Goal: Task Accomplishment & Management: Manage account settings

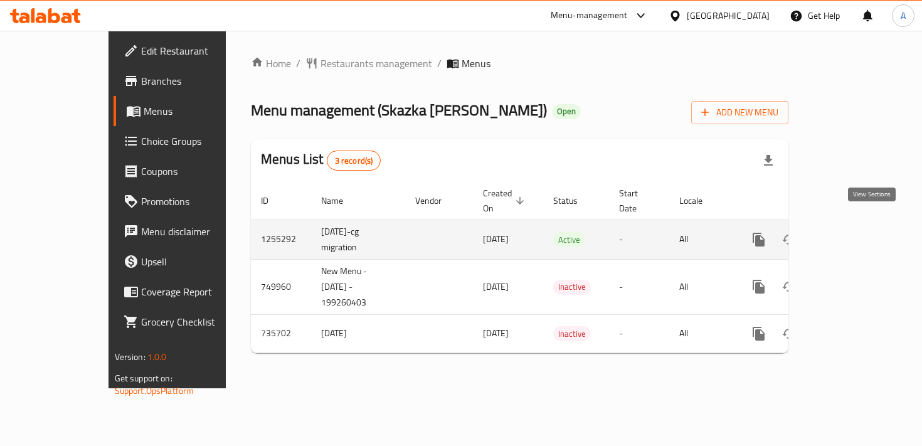
click at [864, 233] on link "enhanced table" at bounding box center [849, 239] width 30 height 30
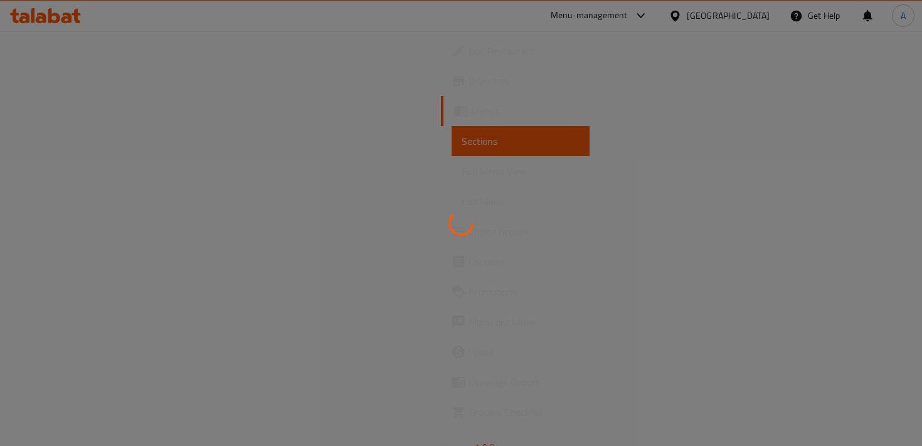
click at [75, 59] on div at bounding box center [461, 223] width 922 height 446
click at [75, 43] on div at bounding box center [461, 223] width 922 height 446
click at [52, 81] on div at bounding box center [461, 223] width 922 height 446
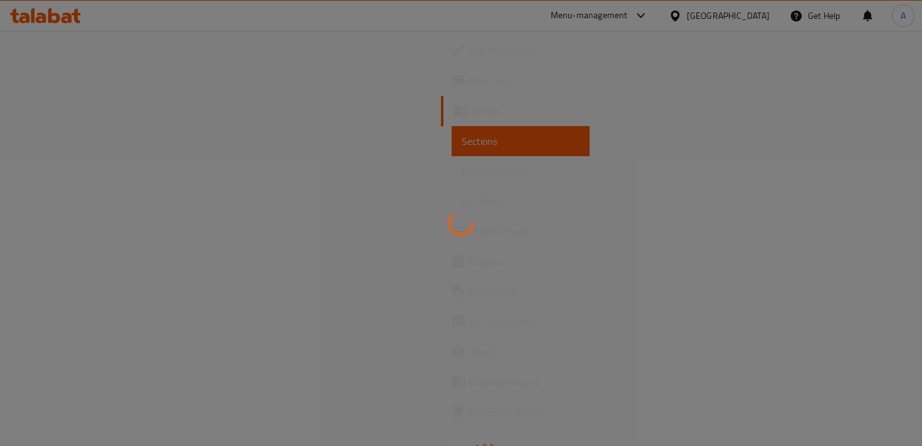
click at [52, 81] on div at bounding box center [461, 223] width 922 height 446
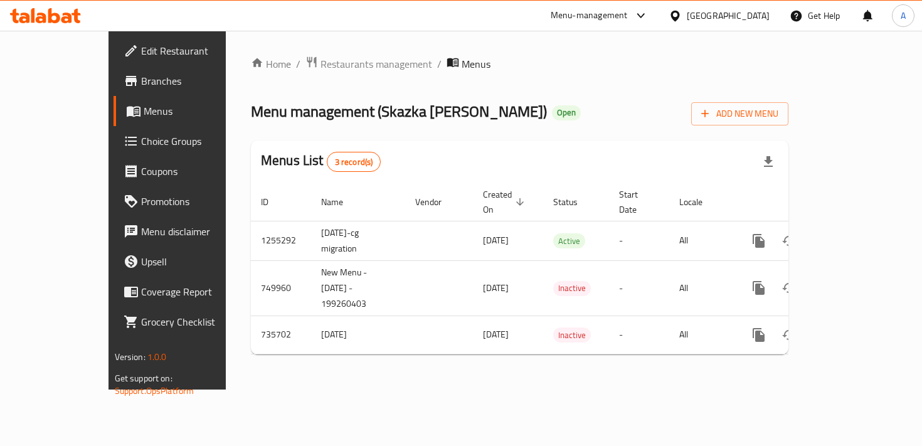
click at [141, 85] on span "Branches" at bounding box center [196, 80] width 111 height 15
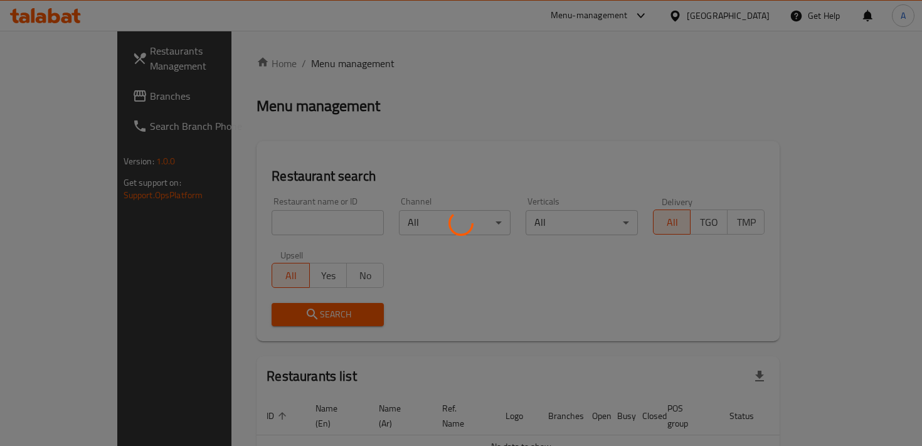
click at [263, 223] on div at bounding box center [461, 223] width 922 height 446
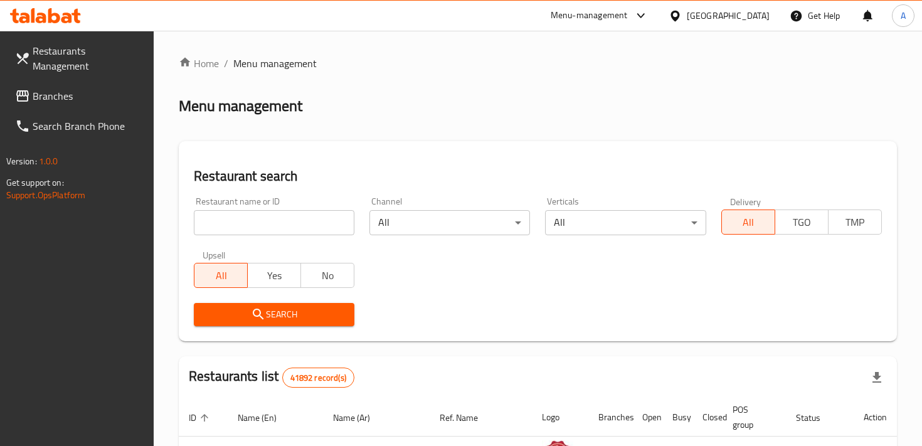
click at [262, 223] on input "search" at bounding box center [274, 222] width 160 height 25
type input "puzatic"
click button "Search" at bounding box center [274, 314] width 160 height 23
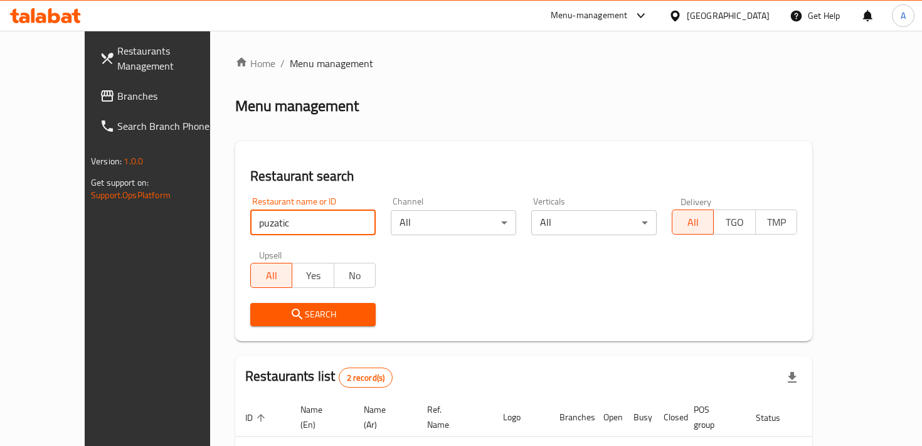
scroll to position [134, 0]
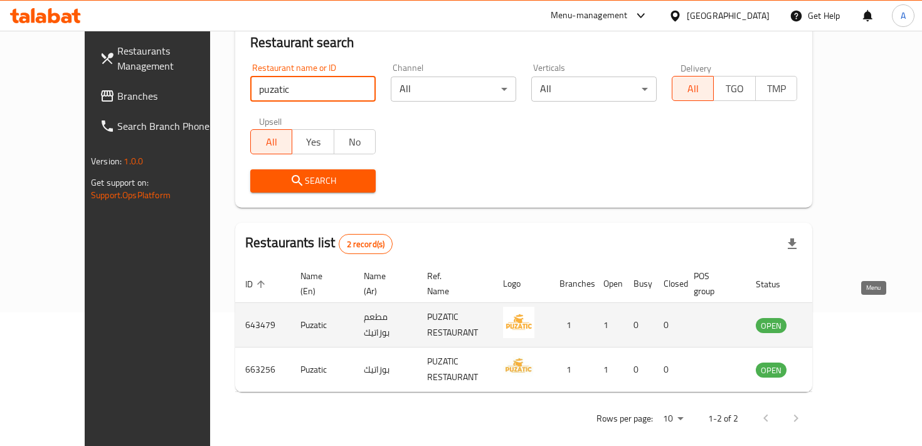
click at [836, 320] on icon "enhanced table" at bounding box center [829, 325] width 14 height 11
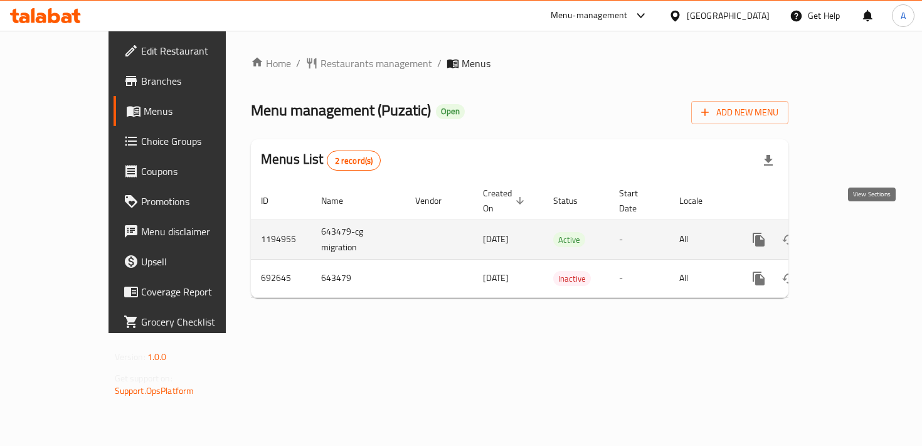
click at [856, 232] on icon "enhanced table" at bounding box center [848, 239] width 15 height 15
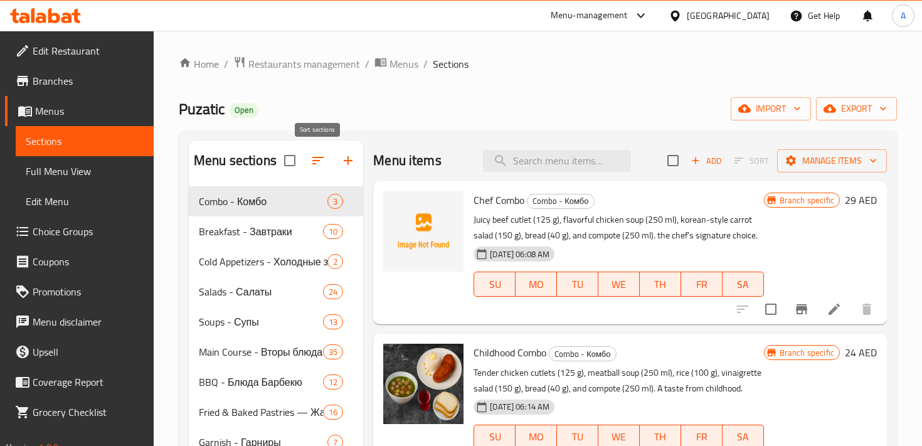
click at [319, 167] on icon "button" at bounding box center [317, 160] width 15 height 15
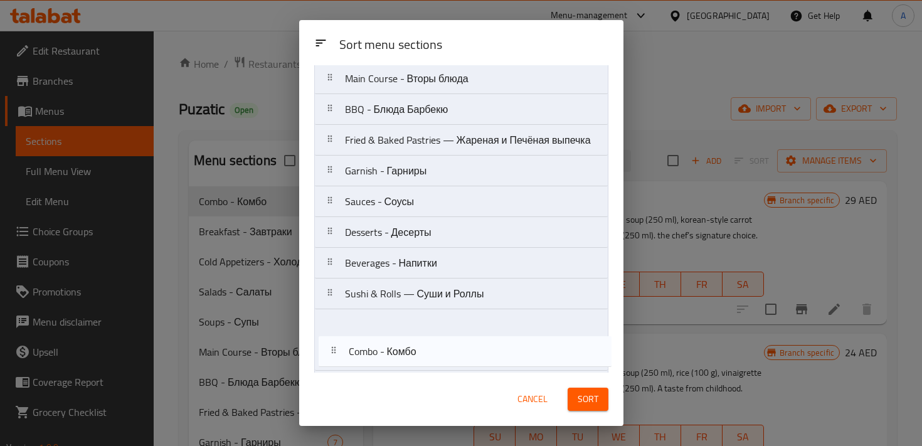
scroll to position [226, 0]
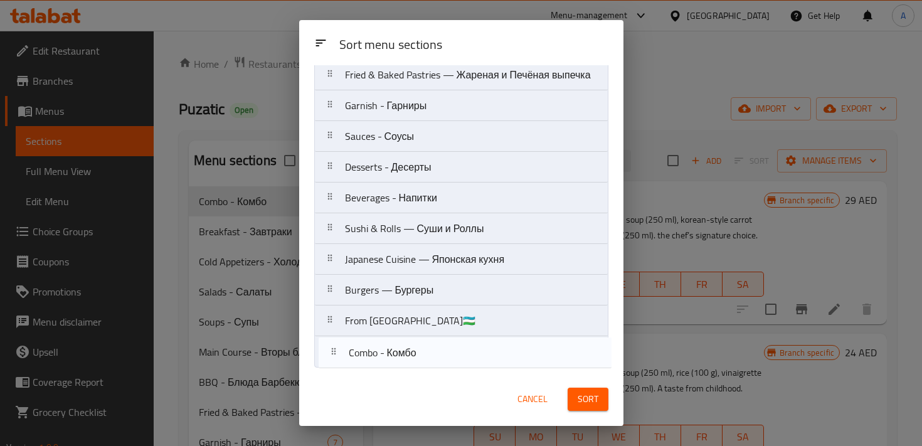
drag, startPoint x: 375, startPoint y: 127, endPoint x: 376, endPoint y: 367, distance: 240.1
click at [376, 367] on div "Sort menu sections Combo - Комбо Breakfast - Завтраки Cold Appetizers - Холодны…" at bounding box center [461, 218] width 324 height 307
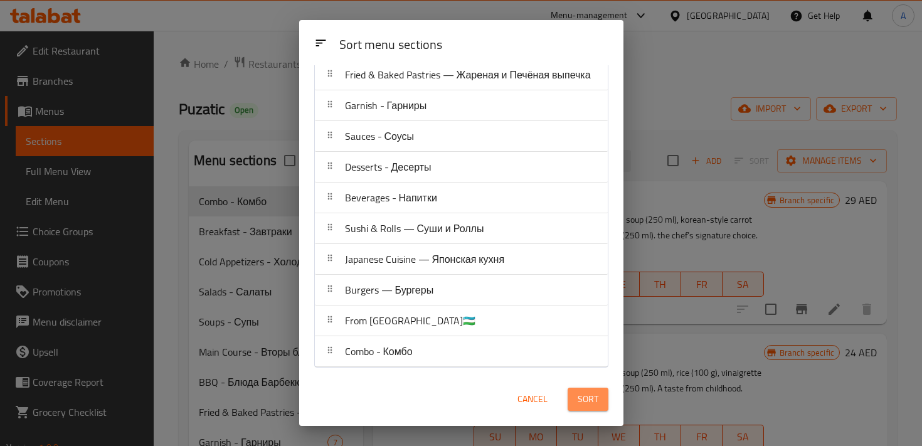
click at [578, 399] on span "Sort" at bounding box center [587, 399] width 21 height 16
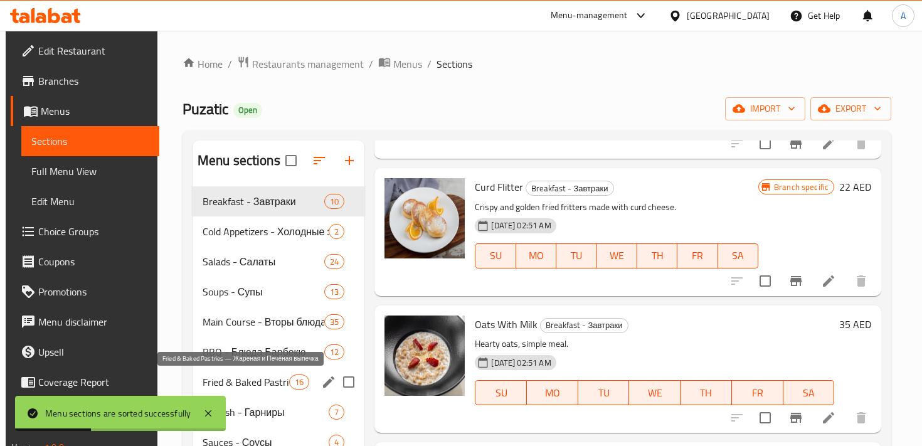
scroll to position [262, 0]
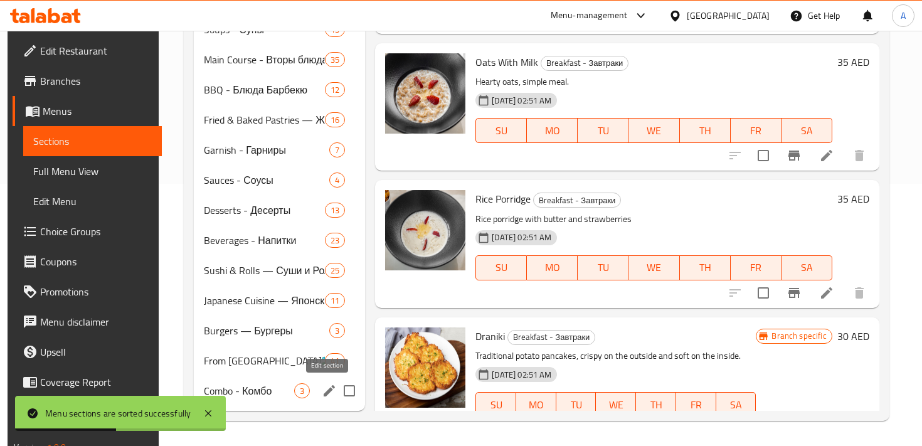
click at [324, 392] on icon "edit" at bounding box center [328, 390] width 11 height 11
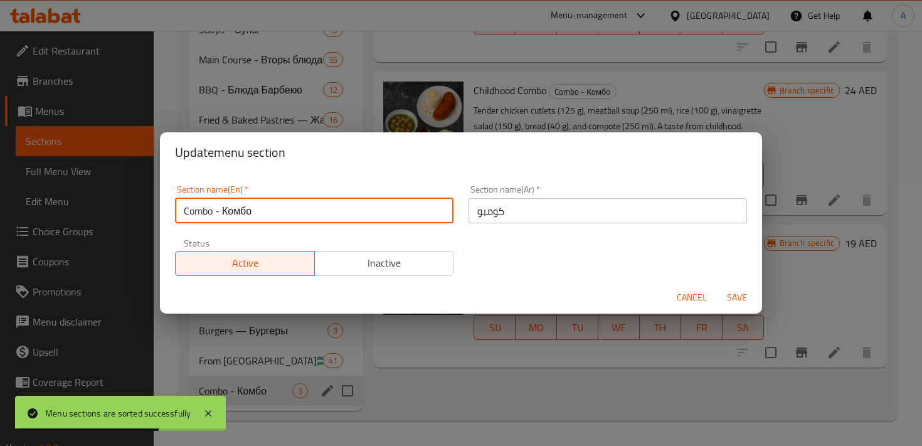
drag, startPoint x: 332, startPoint y: 212, endPoint x: 155, endPoint y: 214, distance: 176.8
click at [155, 214] on div "Update menu section Section name(En)   * Combo - Комбо Section name(En) * Secti…" at bounding box center [461, 223] width 922 height 446
type input "m41"
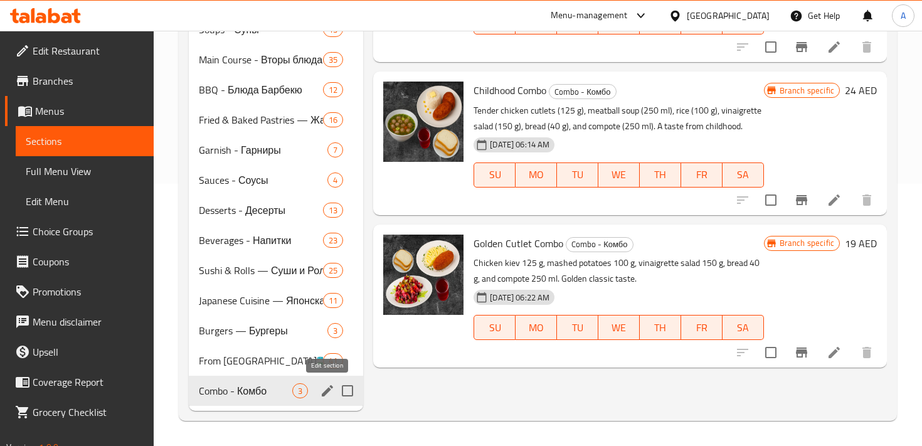
click at [330, 388] on icon "edit" at bounding box center [327, 390] width 11 height 11
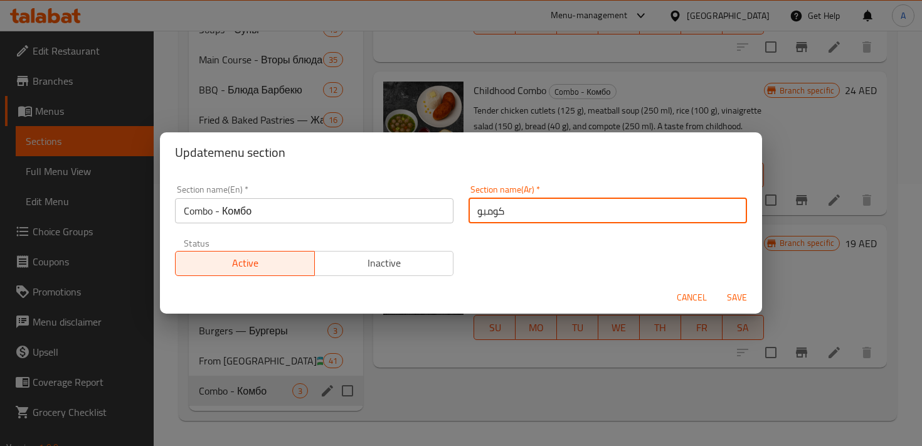
drag, startPoint x: 528, startPoint y: 210, endPoint x: 465, endPoint y: 209, distance: 63.3
click at [465, 209] on div "Section name(Ar)   * كومبو Section name(Ar) *" at bounding box center [607, 203] width 293 height 53
paste input "41"
type input "م41"
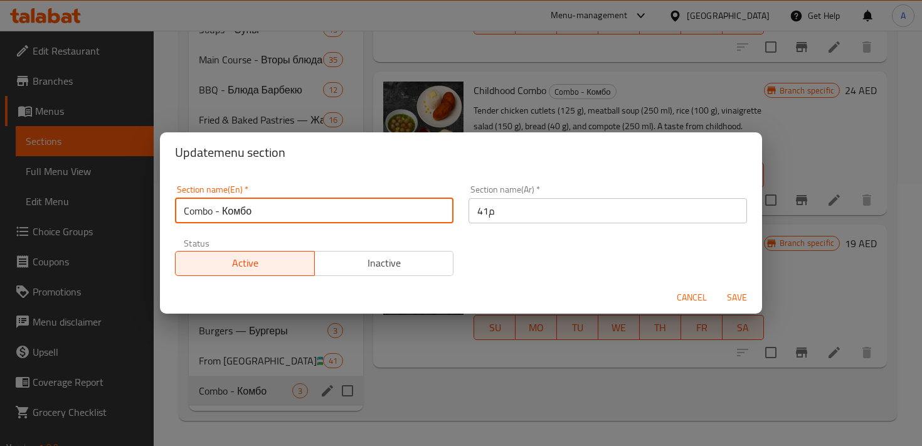
drag, startPoint x: 274, startPoint y: 213, endPoint x: 160, endPoint y: 206, distance: 114.3
click at [160, 206] on div "Section name(En)   * Combo - Комбо Section name(En) * Section name(Ar)   * م41 …" at bounding box center [461, 226] width 602 height 108
type input "M41"
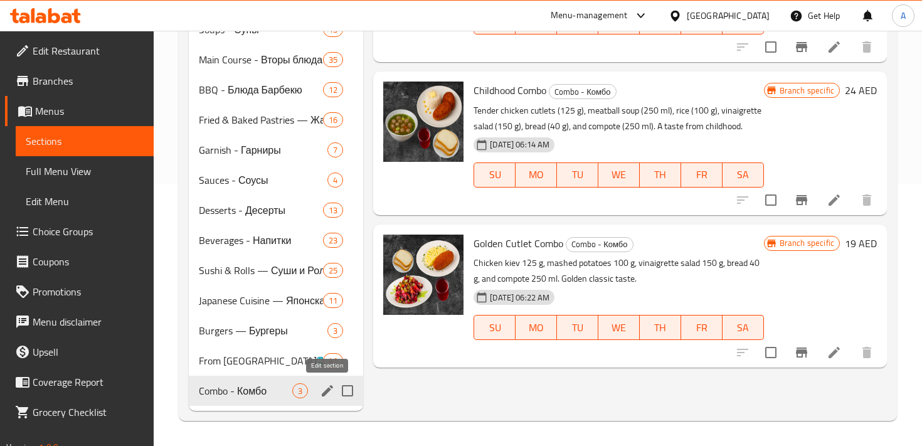
click at [325, 389] on icon "edit" at bounding box center [327, 390] width 15 height 15
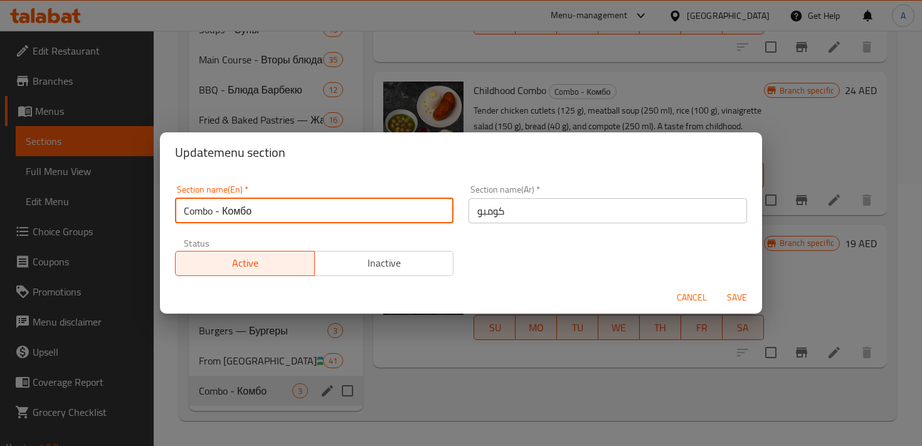
drag, startPoint x: 264, startPoint y: 206, endPoint x: 146, endPoint y: 206, distance: 117.9
click at [146, 206] on div "Update menu section Section name(En)   * Combo - Комбо Section name(En) * Secti…" at bounding box center [461, 223] width 922 height 446
type input "M41"
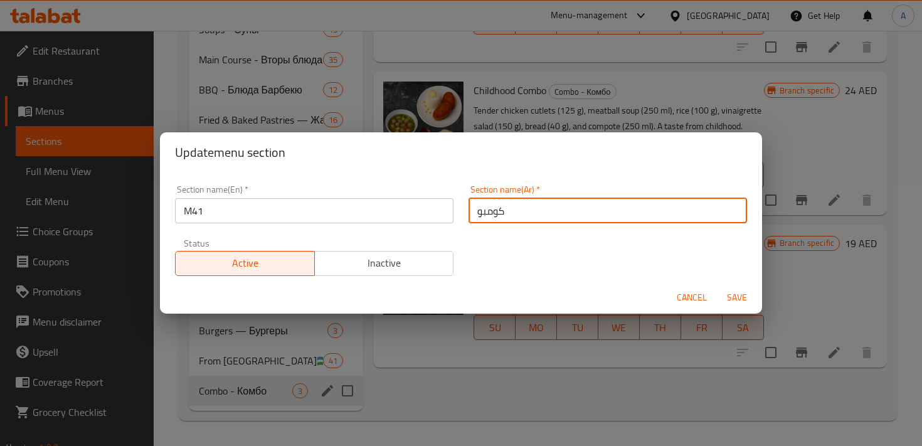
click at [513, 209] on input "كومبو" at bounding box center [607, 210] width 278 height 25
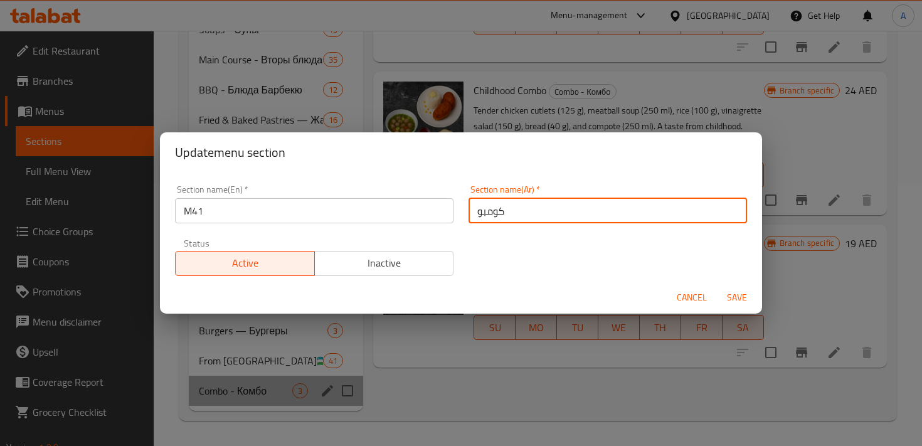
drag, startPoint x: 513, startPoint y: 209, endPoint x: 454, endPoint y: 209, distance: 59.6
click at [454, 209] on div "Section name(En)   * M41 Section name(En) * Section name(Ar)   * كومبو Section …" at bounding box center [460, 230] width 587 height 106
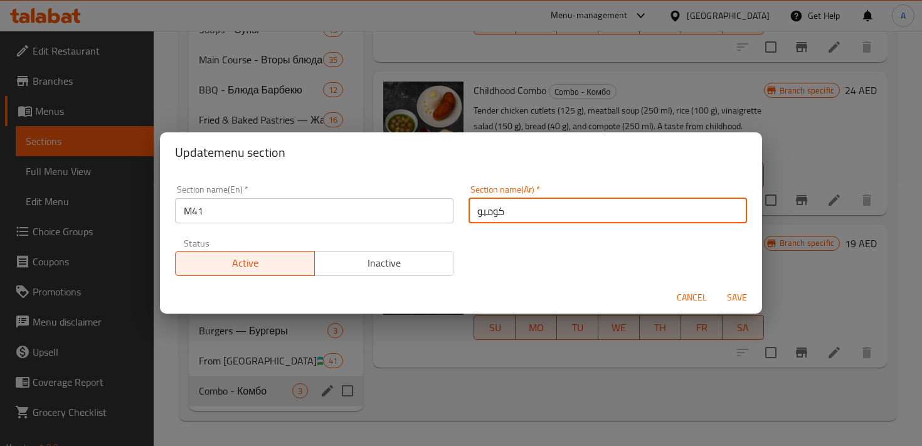
paste input "41"
type input "م41"
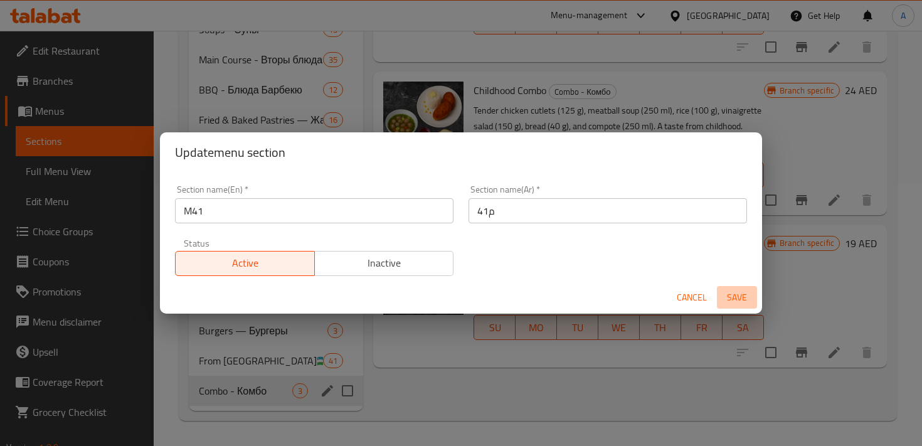
click at [740, 291] on span "Save" at bounding box center [737, 298] width 30 height 16
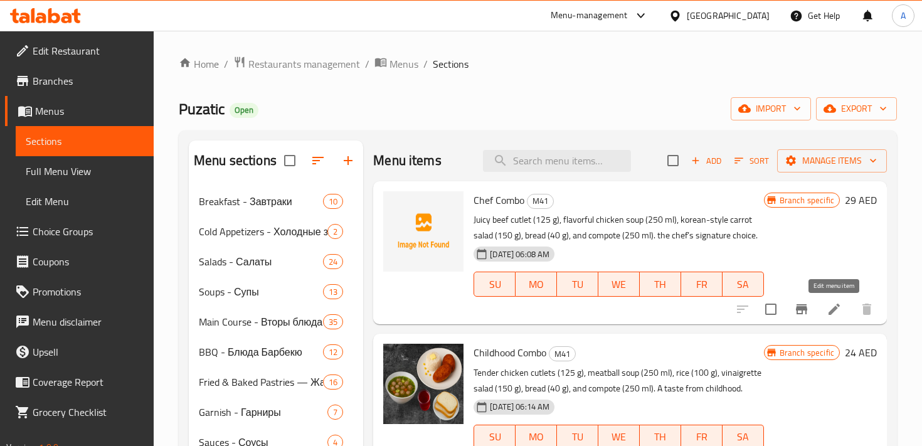
click at [837, 307] on icon at bounding box center [833, 308] width 11 height 11
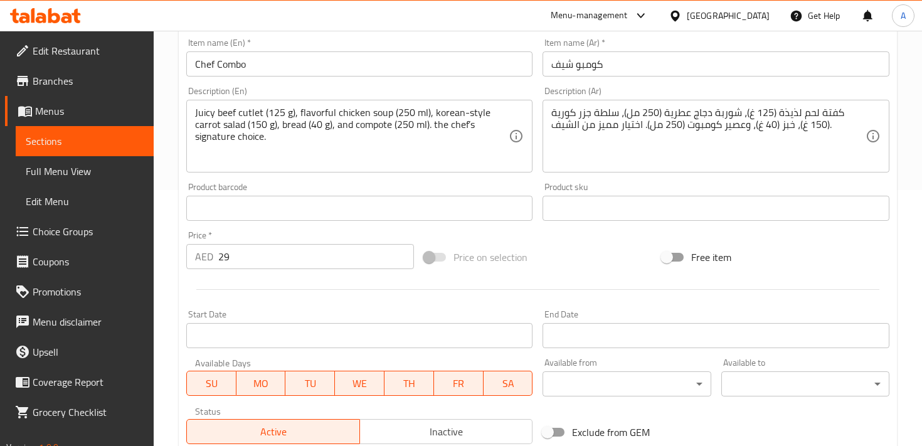
scroll to position [259, 0]
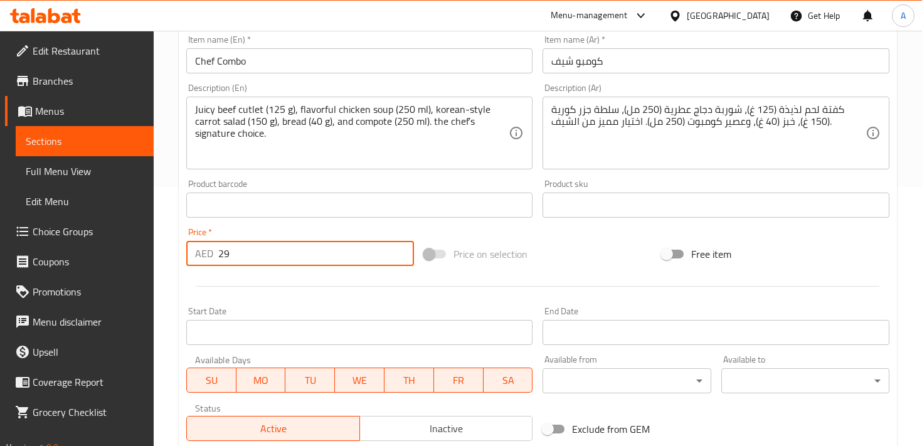
drag, startPoint x: 266, startPoint y: 258, endPoint x: 194, endPoint y: 255, distance: 72.8
click at [194, 255] on div "AED 29 Price *" at bounding box center [300, 253] width 228 height 25
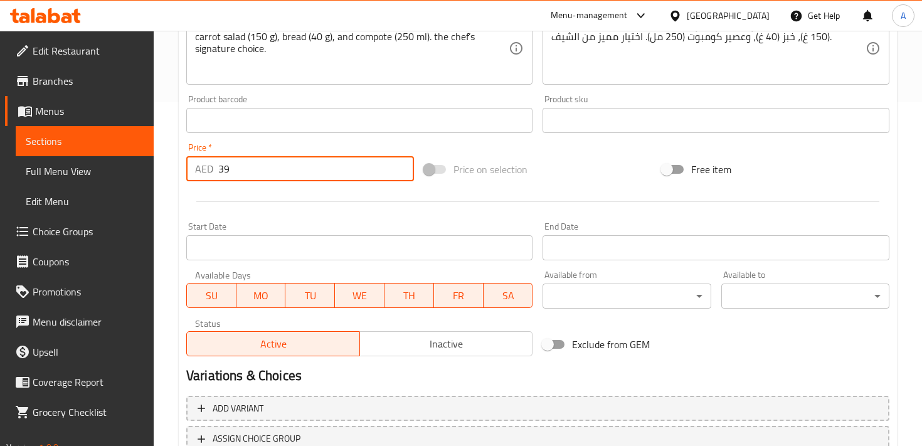
scroll to position [440, 0]
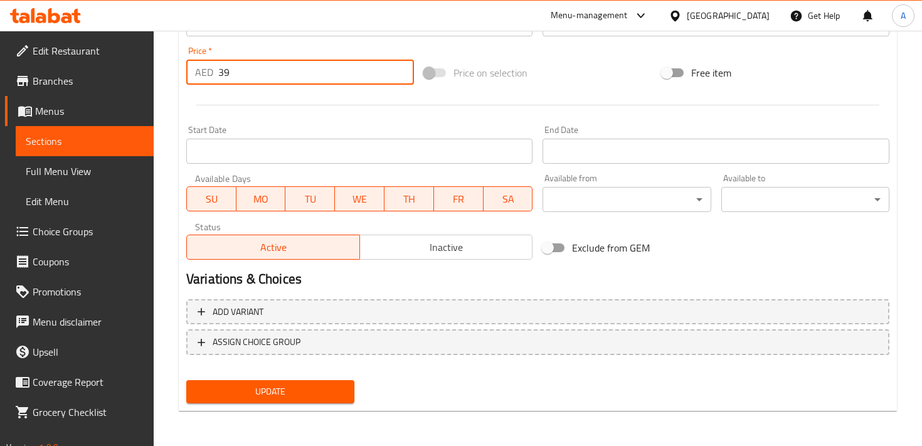
type input "39"
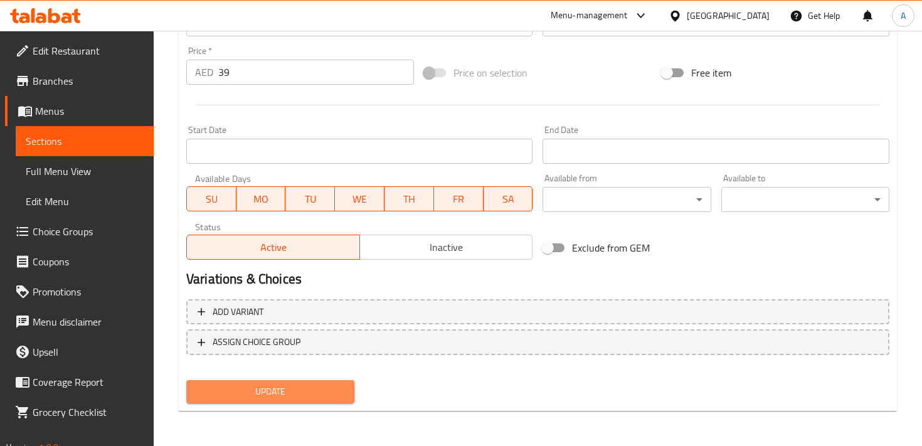
click at [292, 395] on span "Update" at bounding box center [270, 392] width 148 height 16
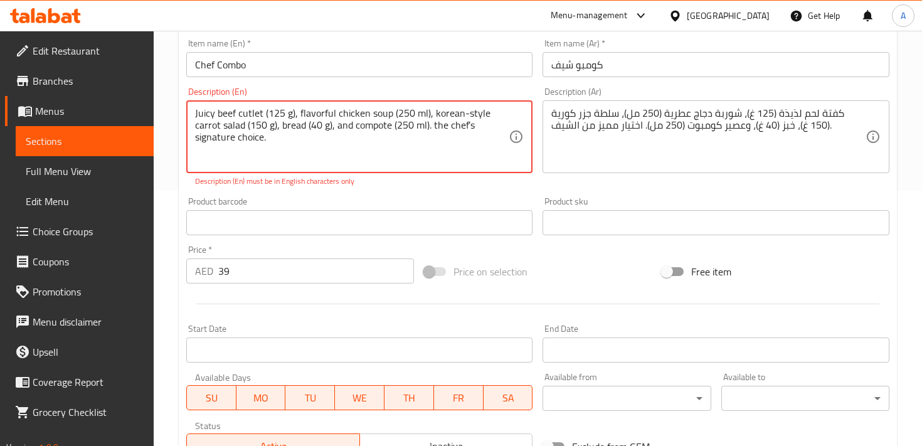
scroll to position [243, 0]
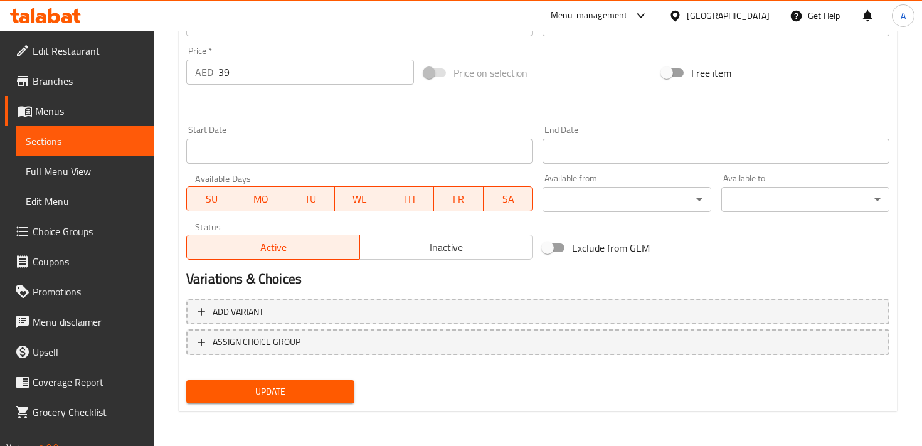
click at [248, 388] on span "Update" at bounding box center [270, 392] width 148 height 16
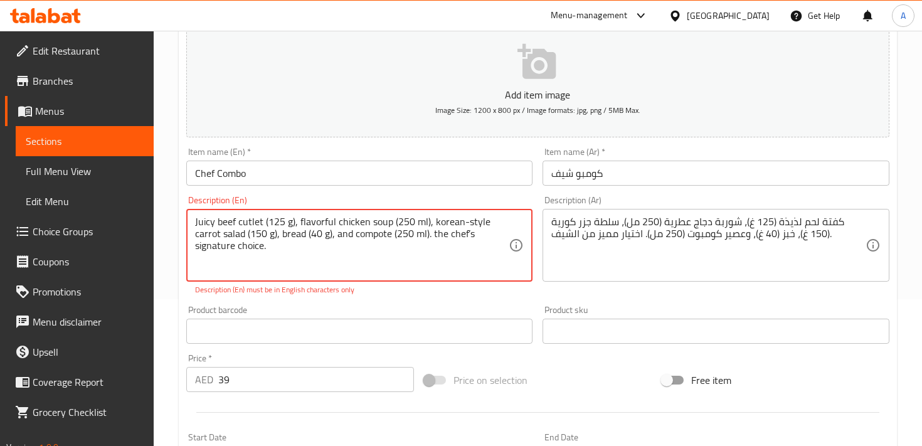
click at [467, 220] on textarea "Juicy beef cutlet (125 g), flavorful chicken soup (250 ml), korean-style carrot…" at bounding box center [351, 246] width 313 height 60
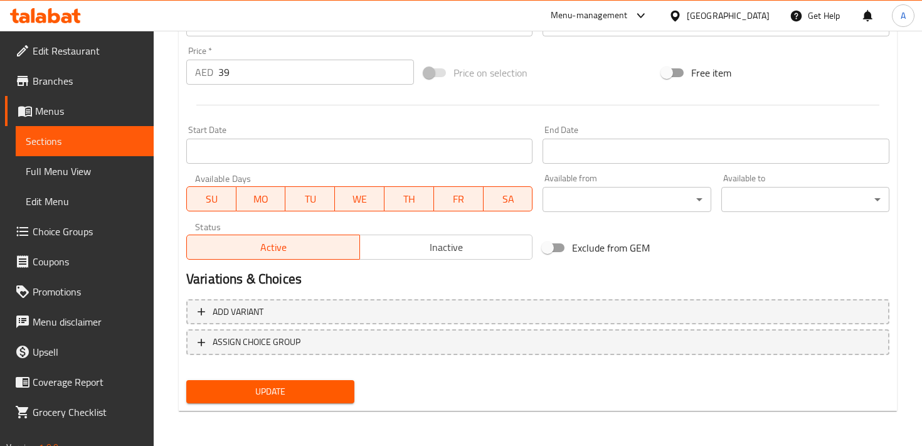
click at [289, 388] on span "Update" at bounding box center [270, 392] width 148 height 16
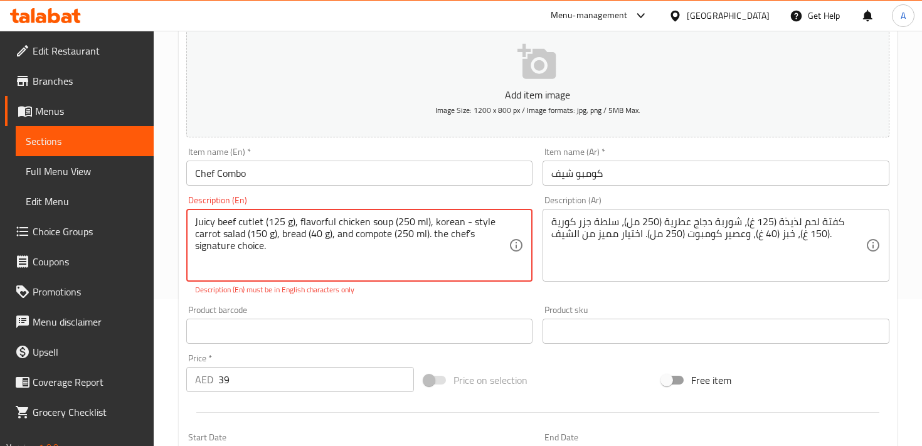
click at [433, 233] on textarea "Juicy beef cutlet (125 g), flavorful chicken soup (250 ml), korean - style carr…" at bounding box center [351, 246] width 313 height 60
click at [307, 247] on textarea "Juicy beef cutlet (125 g), flavorful chicken soup (250 ml), korean - style carr…" at bounding box center [351, 246] width 313 height 60
click at [471, 221] on textarea "Juicy beef cutlet (125 g), flavorful chicken soup (250 ml), korean - style carr…" at bounding box center [351, 246] width 313 height 60
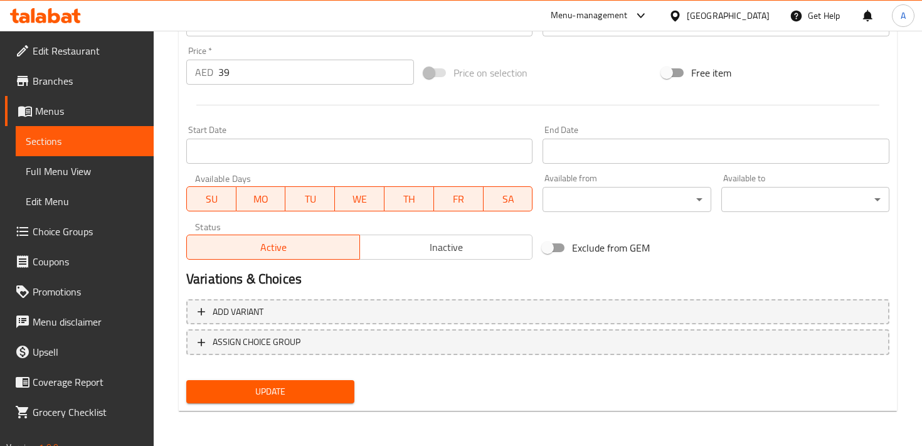
click at [291, 387] on span "Update" at bounding box center [270, 392] width 148 height 16
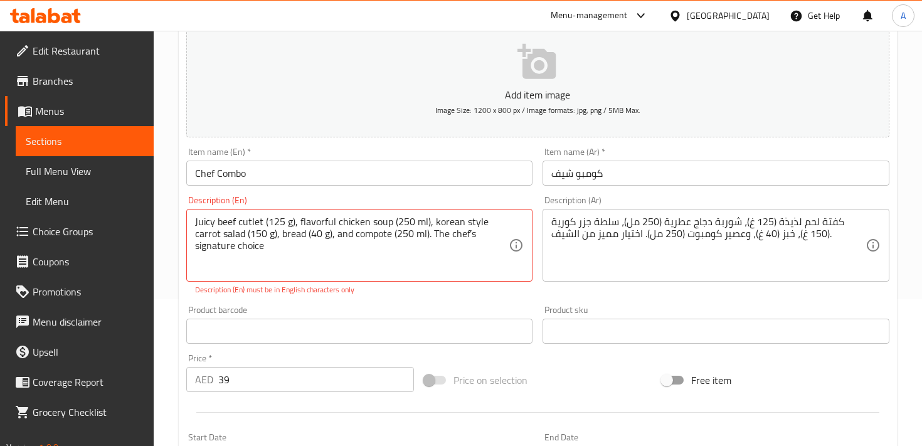
drag, startPoint x: 194, startPoint y: 218, endPoint x: 335, endPoint y: 275, distance: 152.2
click at [335, 275] on div "Juicy beef cutlet (125 g), flavorful chicken soup (250 ml), korean style carrot…" at bounding box center [359, 245] width 346 height 73
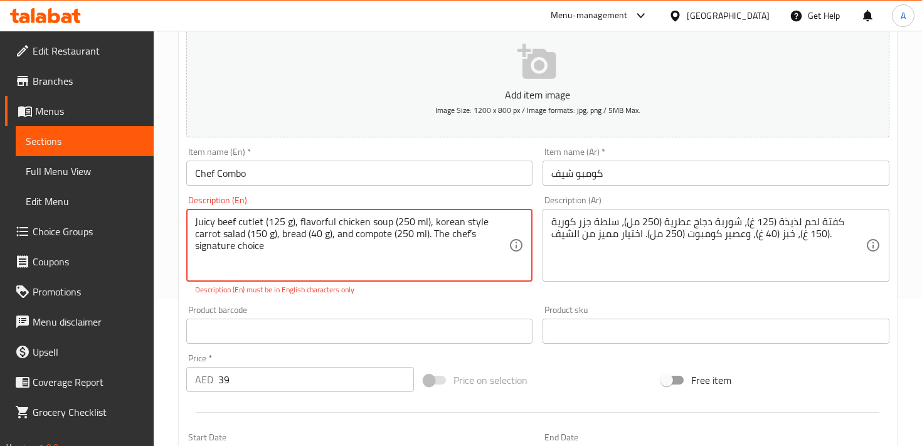
drag, startPoint x: 268, startPoint y: 247, endPoint x: 194, endPoint y: 216, distance: 80.1
click at [194, 216] on div "Juicy beef cutlet (125 g), flavorful chicken soup (250 ml), korean style carrot…" at bounding box center [359, 245] width 346 height 73
click at [279, 249] on textarea "Juicy beef cutlet (125 g), flavorful chicken soup (250 ml), korean style carrot…" at bounding box center [351, 246] width 313 height 60
drag, startPoint x: 279, startPoint y: 249, endPoint x: 200, endPoint y: 217, distance: 85.2
click at [200, 217] on textarea "Juicy beef cutlet (125 g), flavorful chicken soup (250 ml), korean style carrot…" at bounding box center [351, 246] width 313 height 60
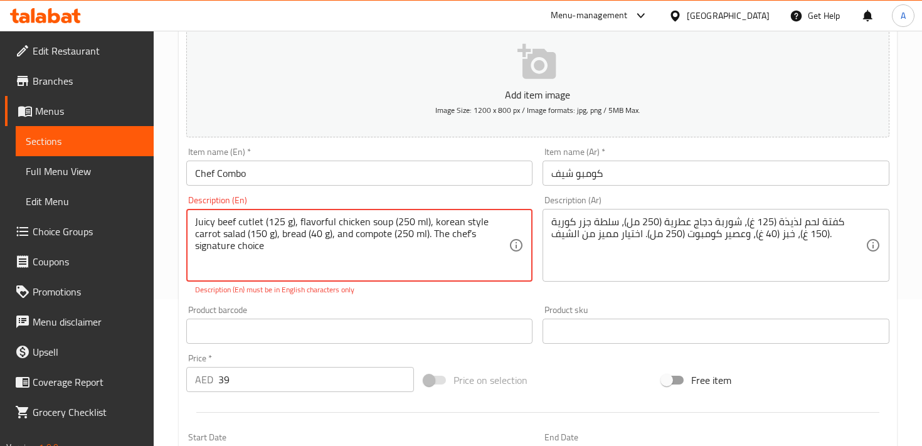
paste textarea "Tender beef steak (125g), delicious chicken soup (250ml), Korean-style carrot s…"
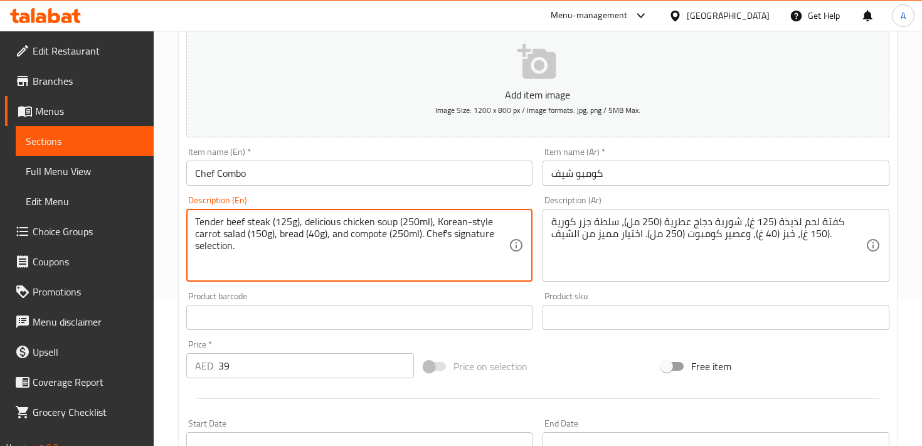
type textarea "Juicy beef cutlet (125 g), flavorful chicken soup (250 ml), korean style carrot…"
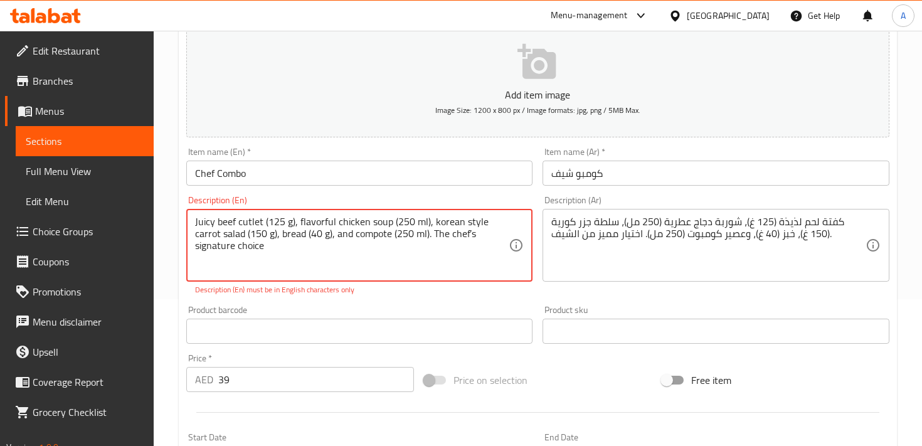
click at [310, 192] on div "Description (En) Juicy beef cutlet (125 g), flavorful chicken soup (250 ml), ko…" at bounding box center [359, 246] width 356 height 110
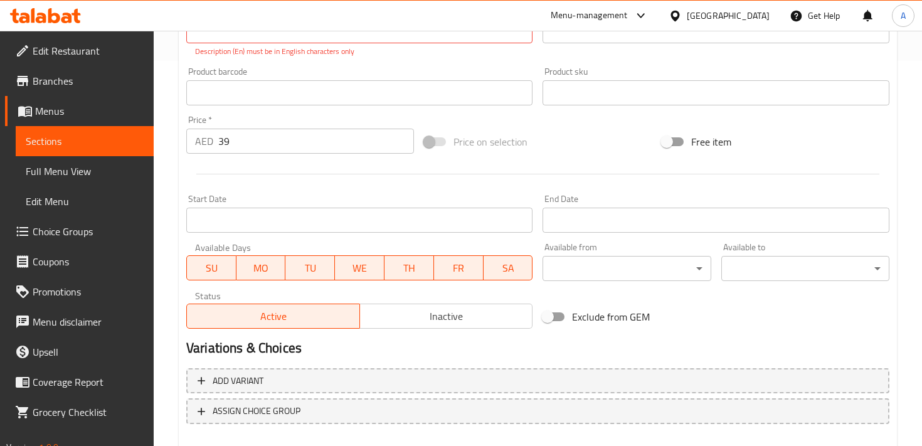
scroll to position [454, 0]
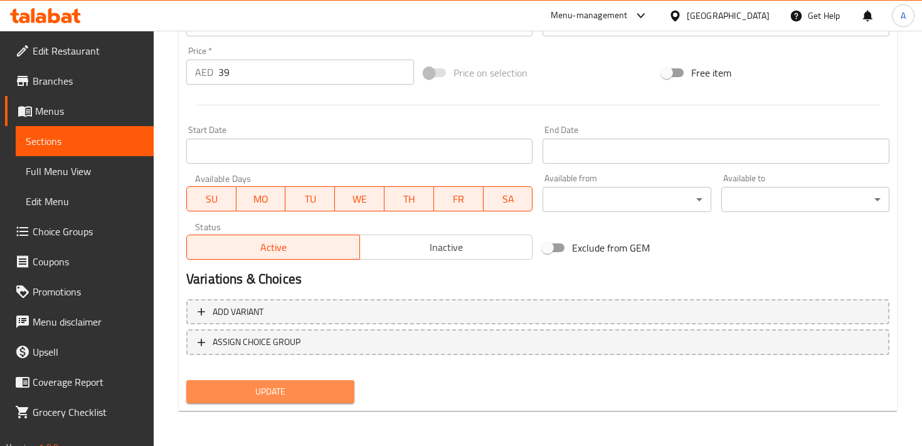
click at [293, 380] on button "Update" at bounding box center [270, 391] width 168 height 23
click at [307, 401] on button "Update" at bounding box center [270, 391] width 168 height 23
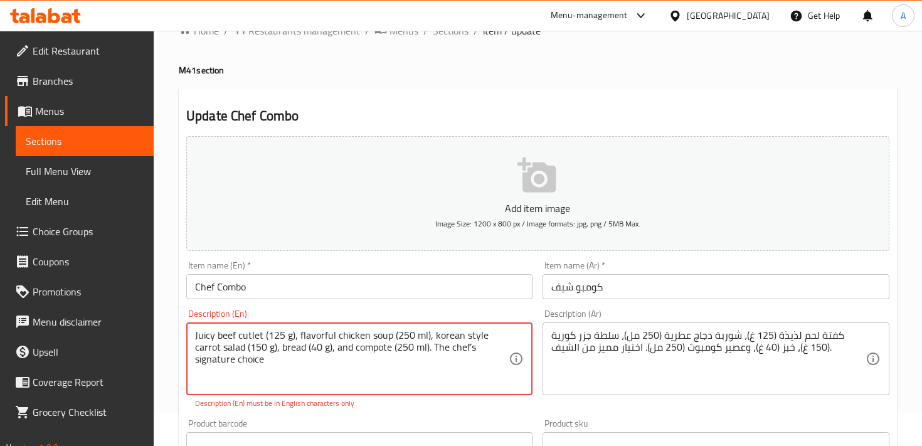
scroll to position [0, 0]
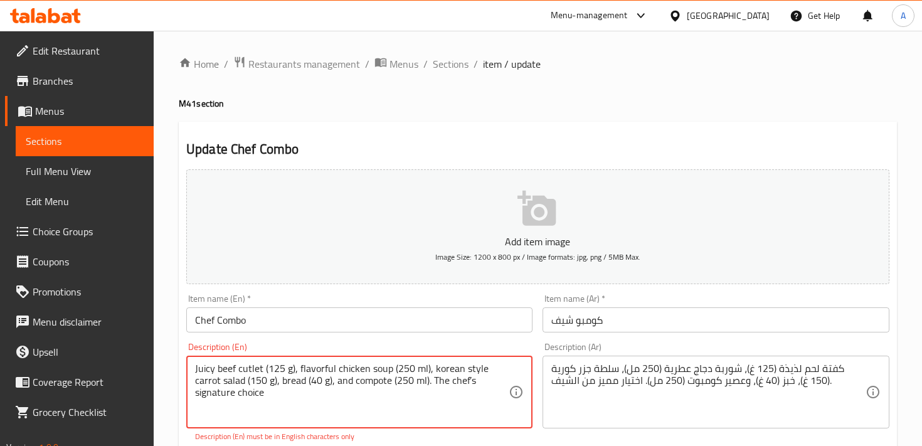
click at [293, 395] on textarea "Juicy beef cutlet (125 g), flavorful chicken soup (250 ml), korean style carrot…" at bounding box center [351, 392] width 313 height 60
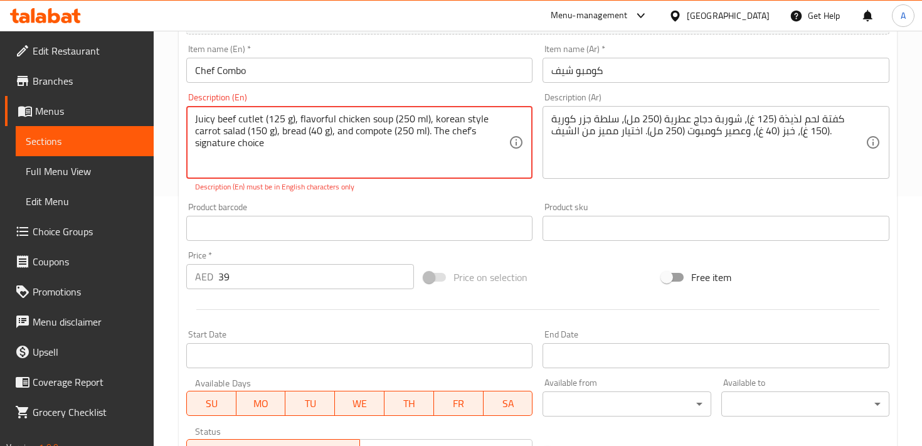
scroll to position [454, 0]
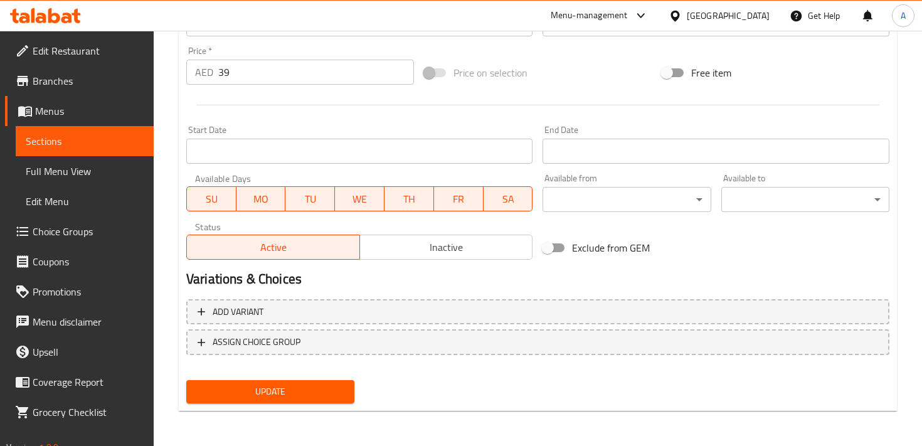
click at [278, 392] on span "Update" at bounding box center [270, 392] width 148 height 16
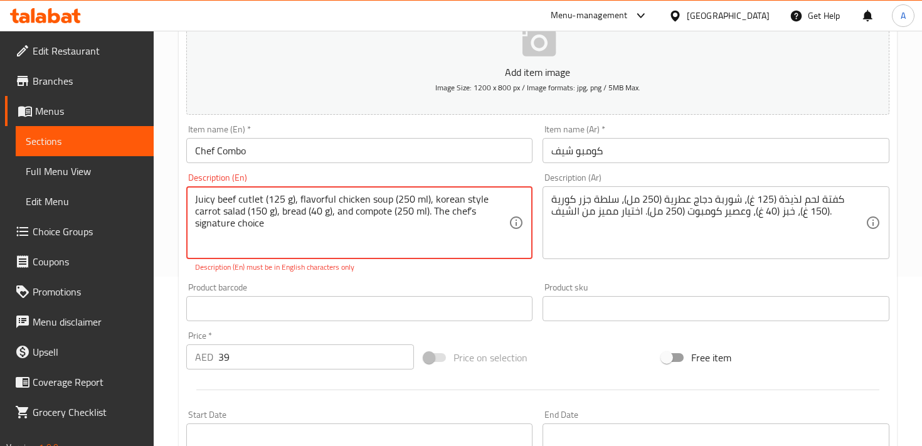
scroll to position [0, 0]
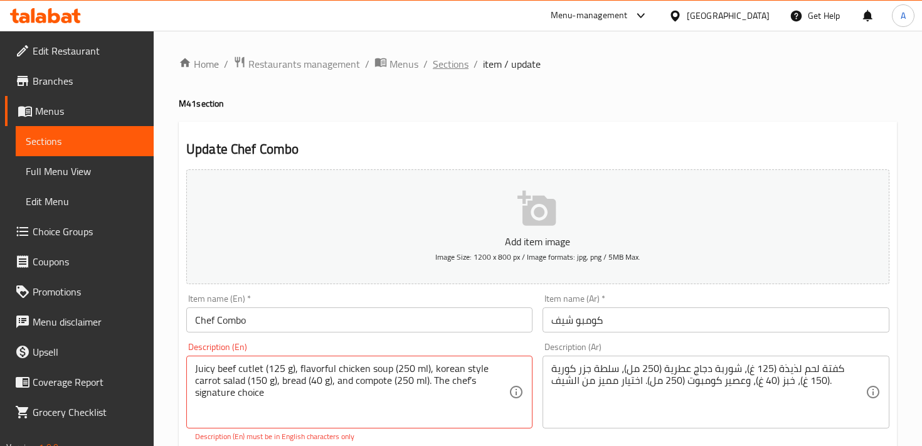
click at [451, 64] on span "Sections" at bounding box center [451, 63] width 36 height 15
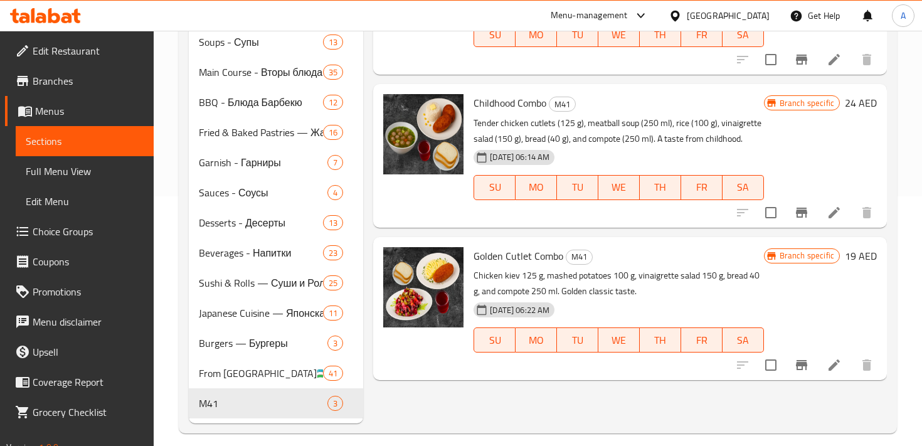
scroll to position [262, 0]
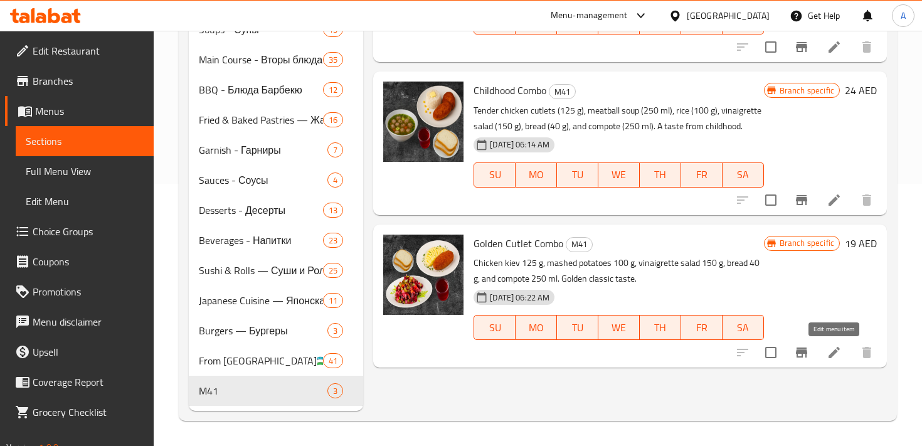
click at [836, 345] on icon at bounding box center [833, 352] width 15 height 15
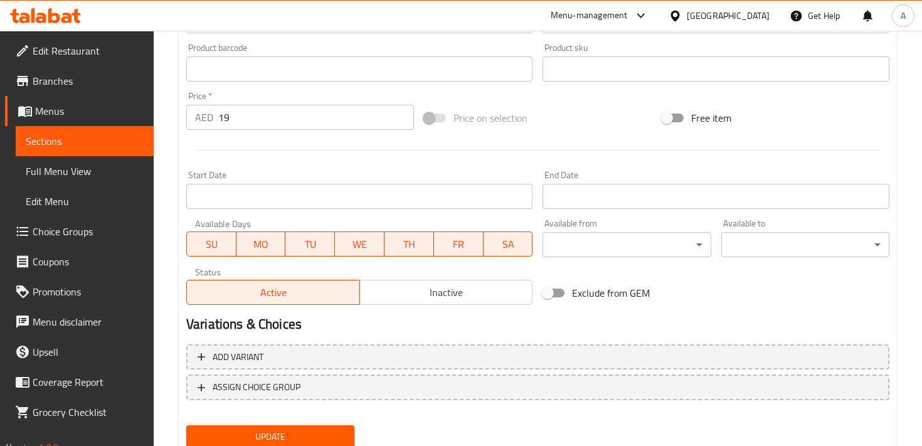
scroll to position [419, 0]
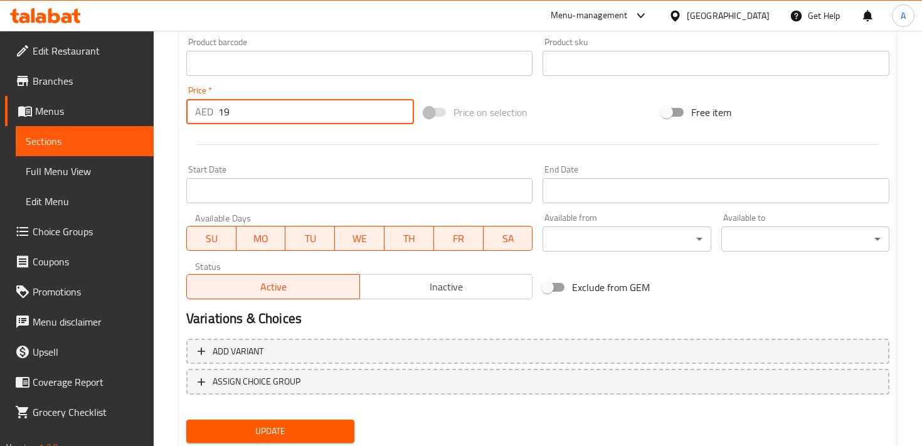
drag, startPoint x: 247, startPoint y: 112, endPoint x: 214, endPoint y: 112, distance: 32.6
click at [214, 112] on div "AED 19 Price *" at bounding box center [300, 111] width 228 height 25
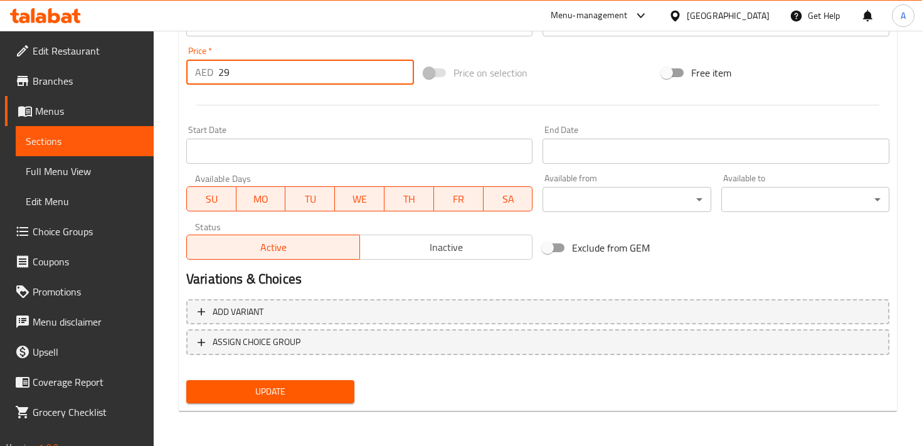
type input "29"
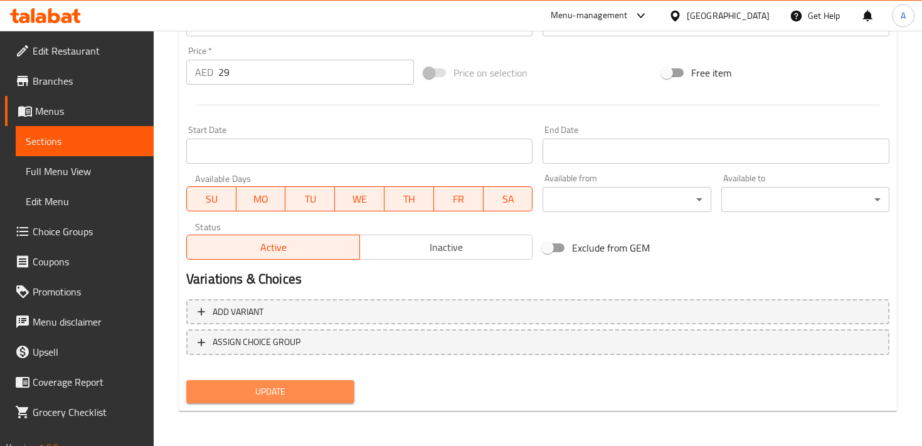
click at [254, 392] on span "Update" at bounding box center [270, 392] width 148 height 16
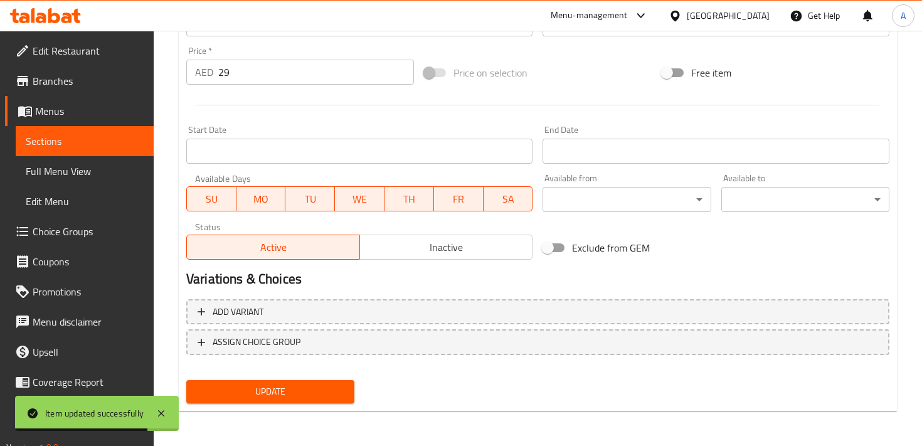
scroll to position [0, 0]
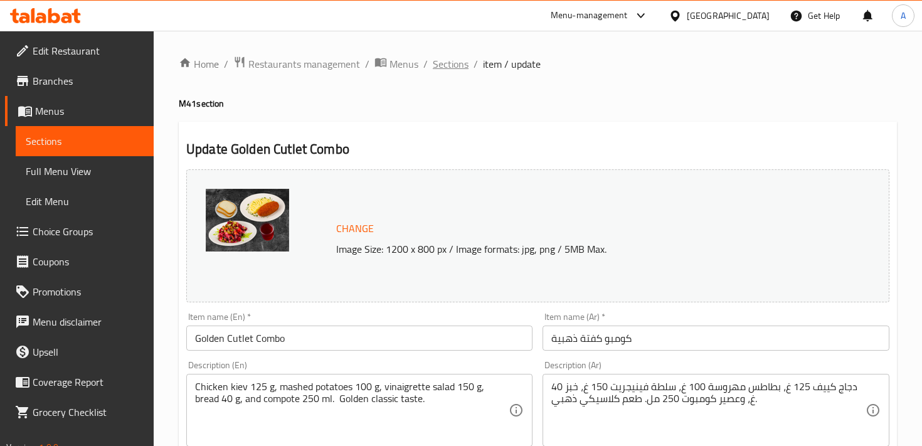
click at [455, 68] on span "Sections" at bounding box center [451, 63] width 36 height 15
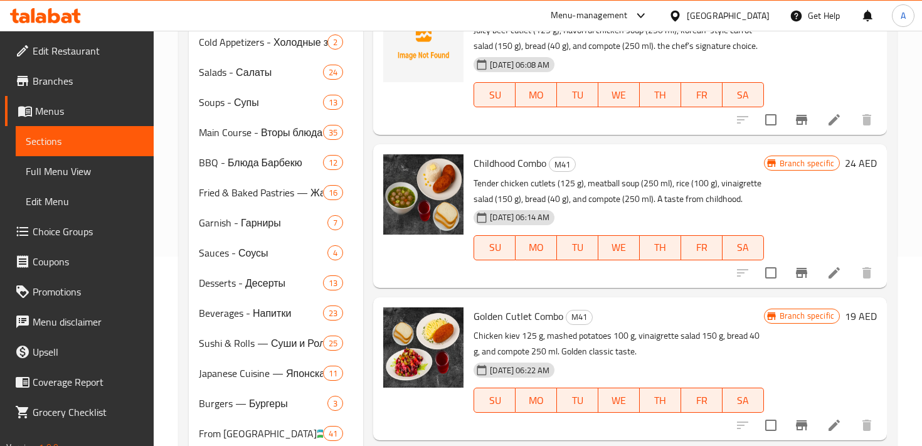
scroll to position [220, 0]
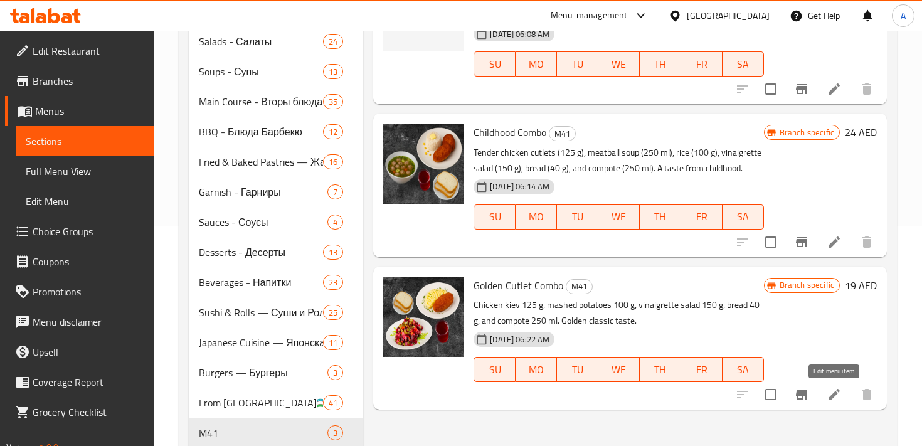
click at [831, 391] on icon at bounding box center [833, 394] width 15 height 15
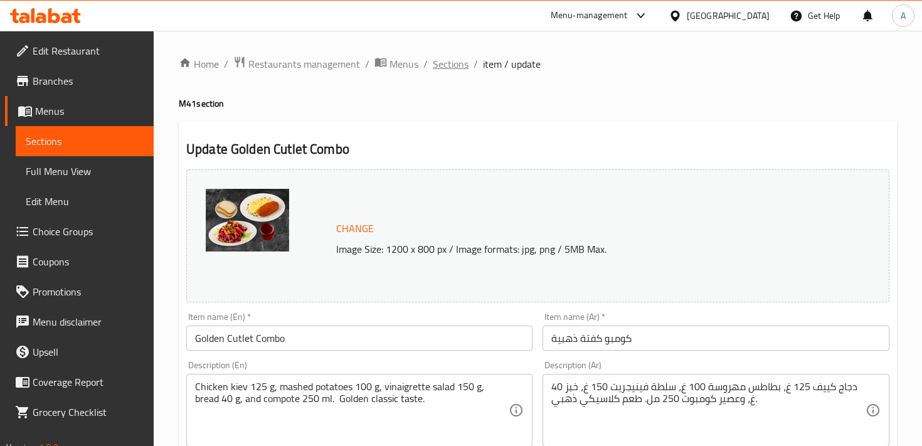
click at [440, 65] on span "Sections" at bounding box center [451, 63] width 36 height 15
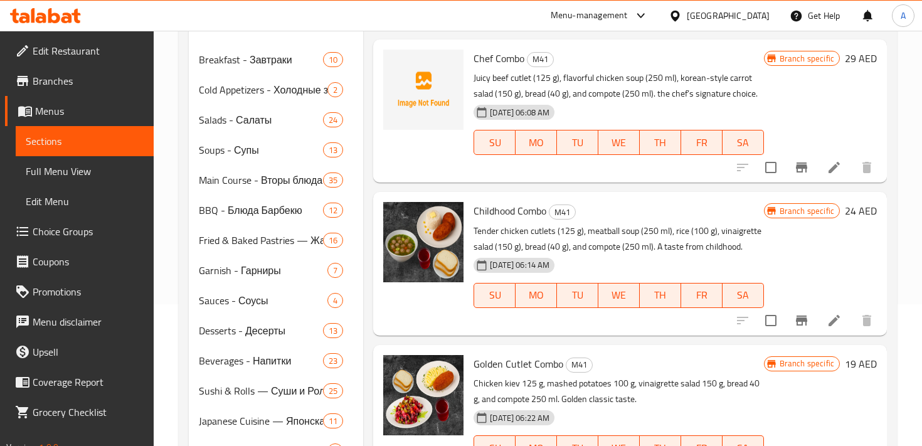
scroll to position [160, 0]
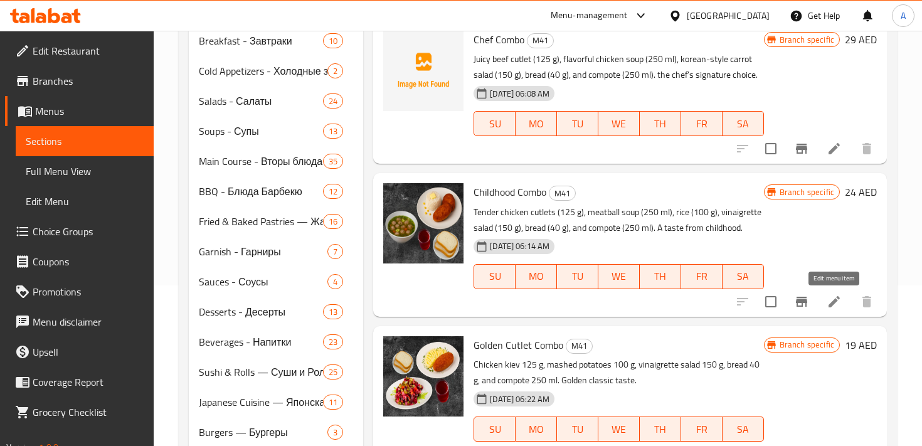
click at [830, 295] on icon at bounding box center [833, 301] width 15 height 15
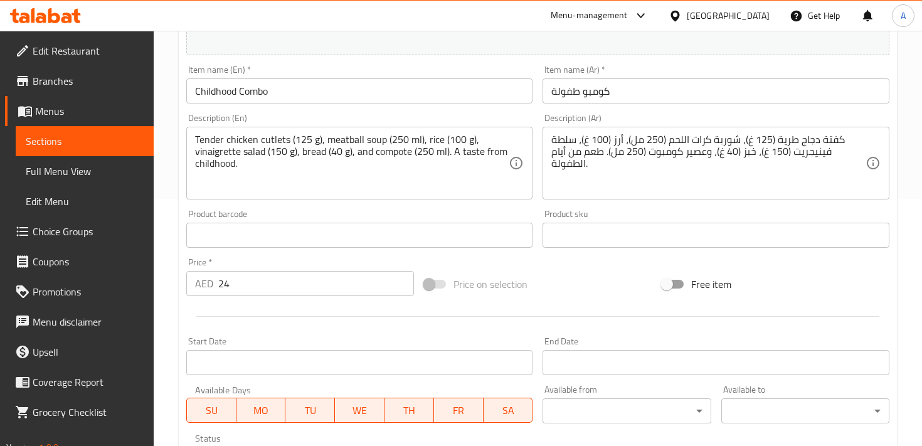
scroll to position [263, 0]
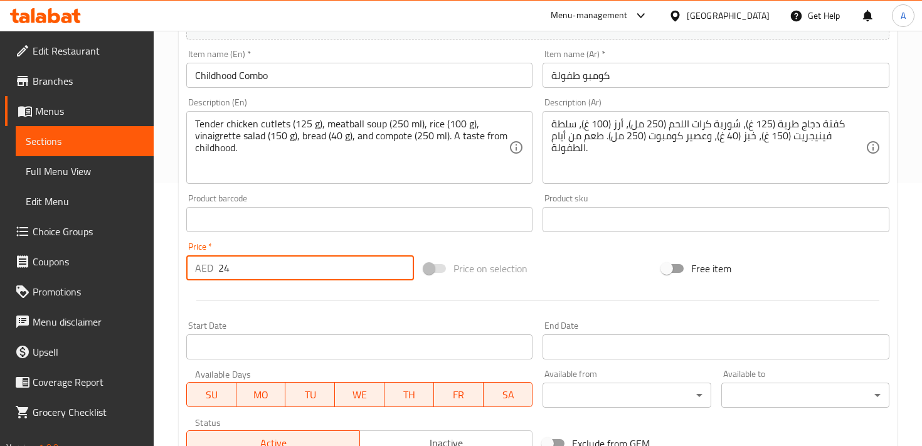
drag, startPoint x: 248, startPoint y: 271, endPoint x: 216, endPoint y: 266, distance: 32.3
click at [216, 266] on div "AED 24 Price *" at bounding box center [300, 267] width 228 height 25
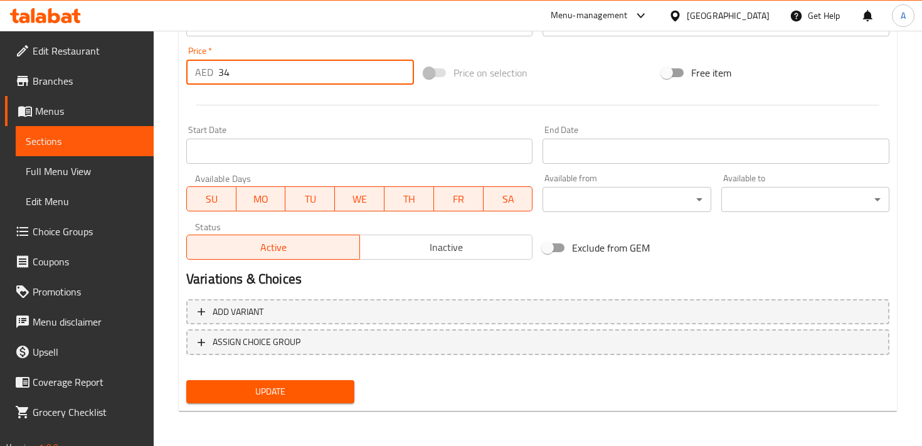
type input "34"
click at [293, 385] on span "Update" at bounding box center [270, 392] width 148 height 16
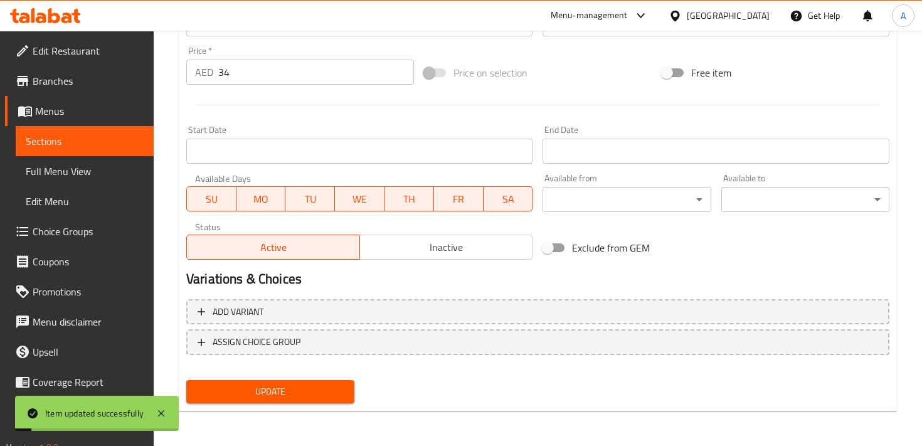
scroll to position [0, 0]
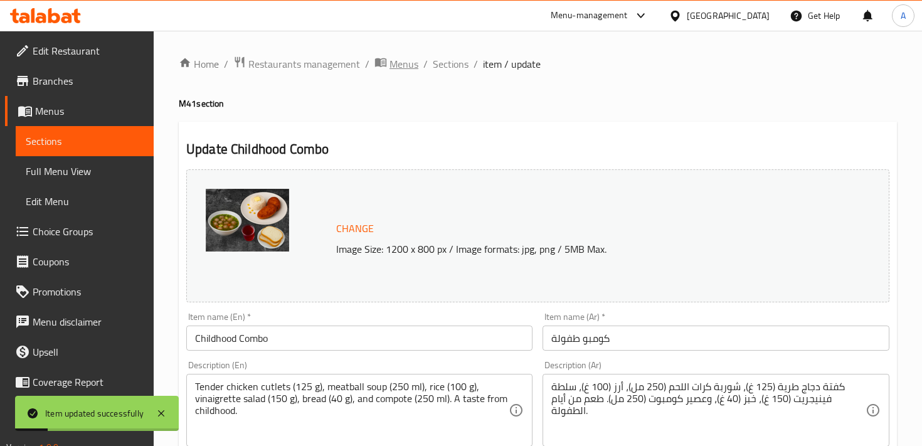
click at [402, 65] on span "Menus" at bounding box center [403, 63] width 29 height 15
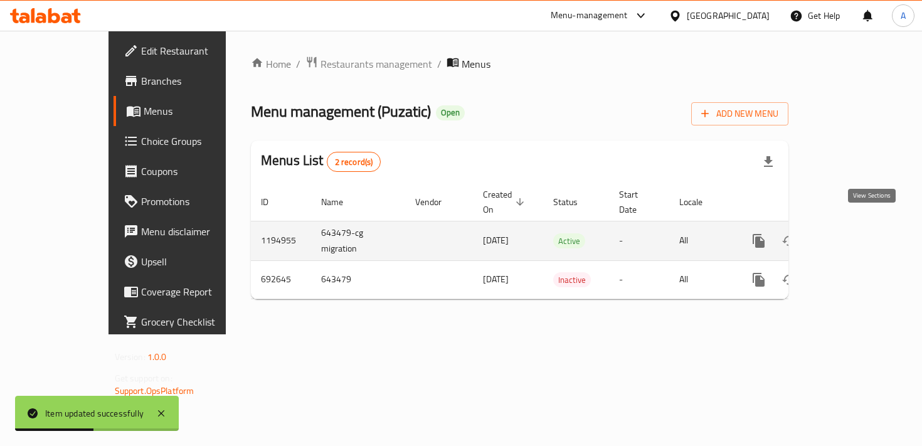
click at [856, 233] on icon "enhanced table" at bounding box center [848, 240] width 15 height 15
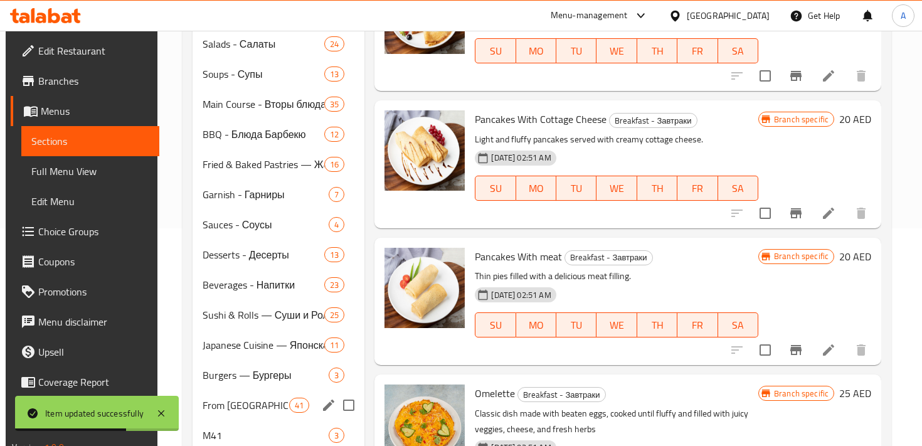
scroll to position [262, 0]
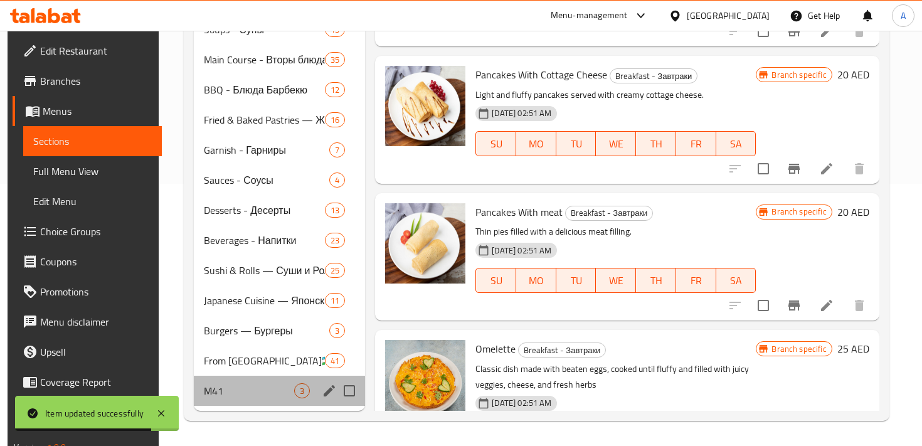
click at [236, 381] on div "M41 3" at bounding box center [279, 391] width 171 height 30
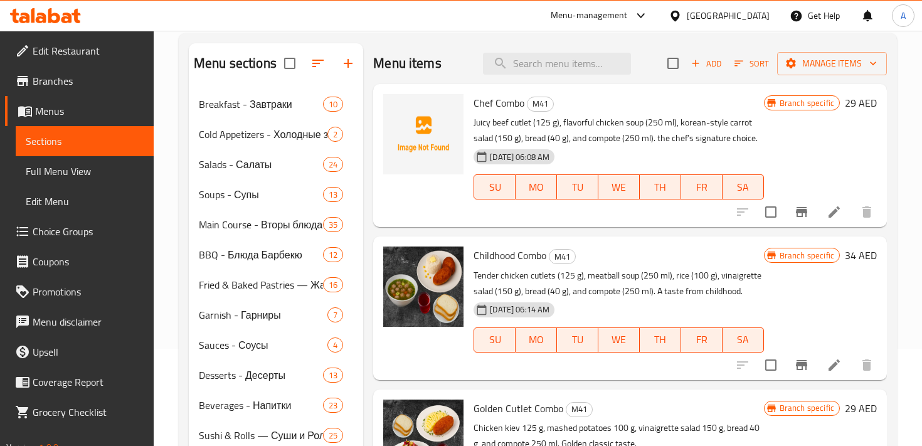
scroll to position [96, 0]
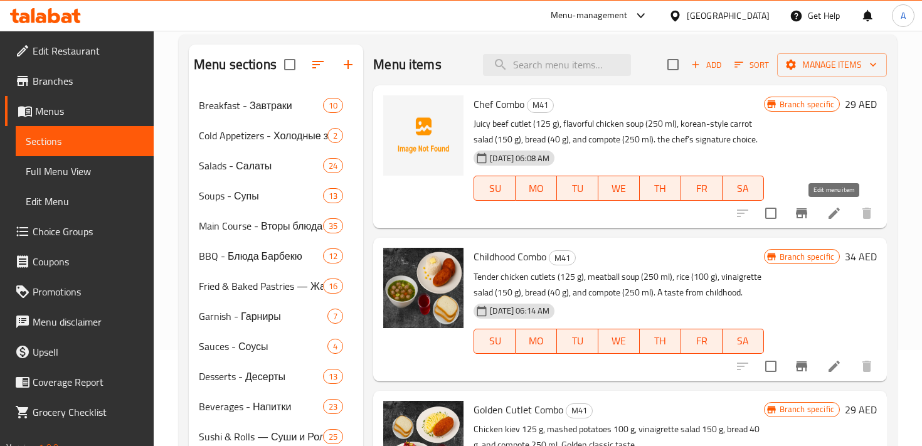
click at [837, 218] on icon at bounding box center [833, 213] width 15 height 15
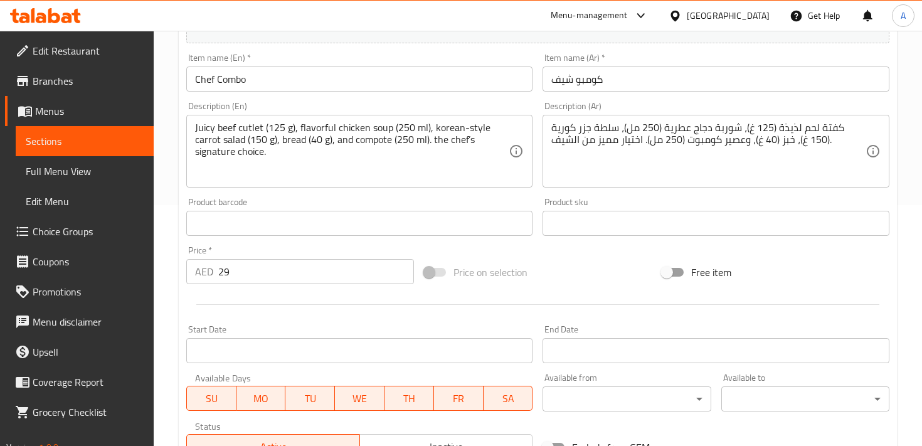
scroll to position [283, 0]
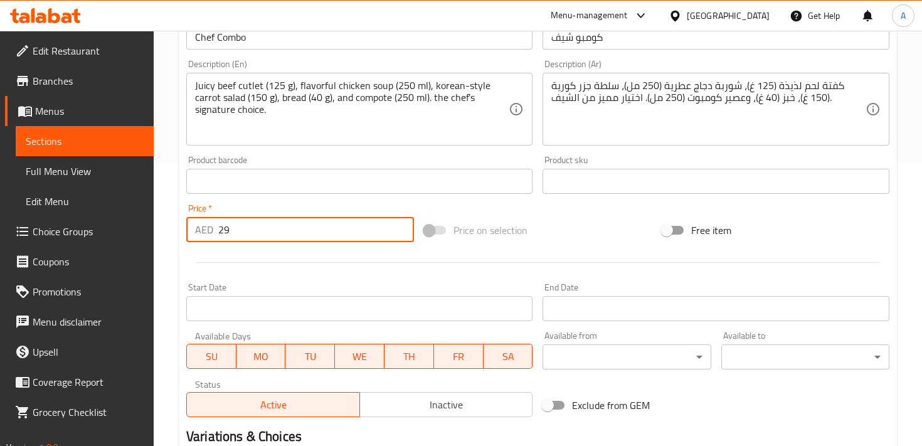
drag, startPoint x: 245, startPoint y: 228, endPoint x: 180, endPoint y: 228, distance: 65.2
click at [180, 228] on div "Update Chef Combo Add item image Image Size: 1200 x 800 px / Image formats: jpg…" at bounding box center [538, 204] width 718 height 730
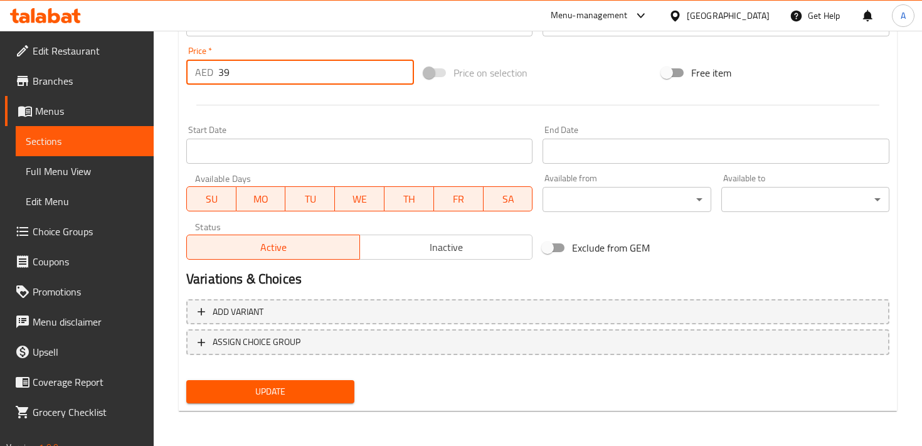
type input "39"
click at [282, 384] on span "Update" at bounding box center [270, 392] width 148 height 16
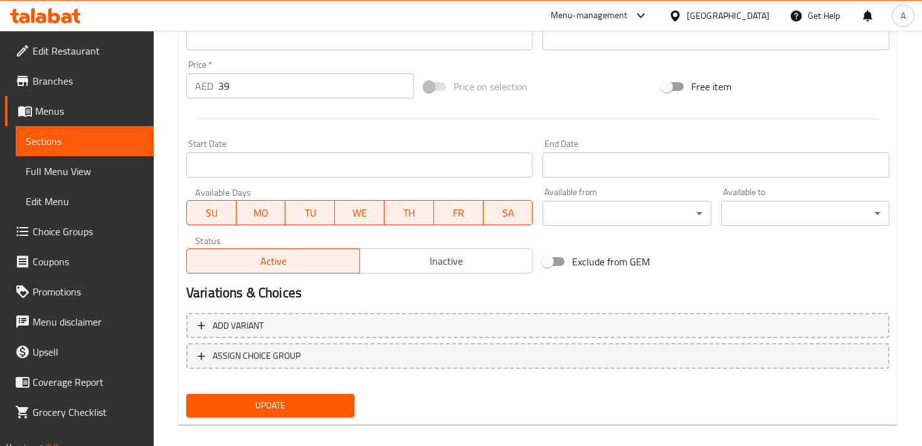
scroll to position [147, 0]
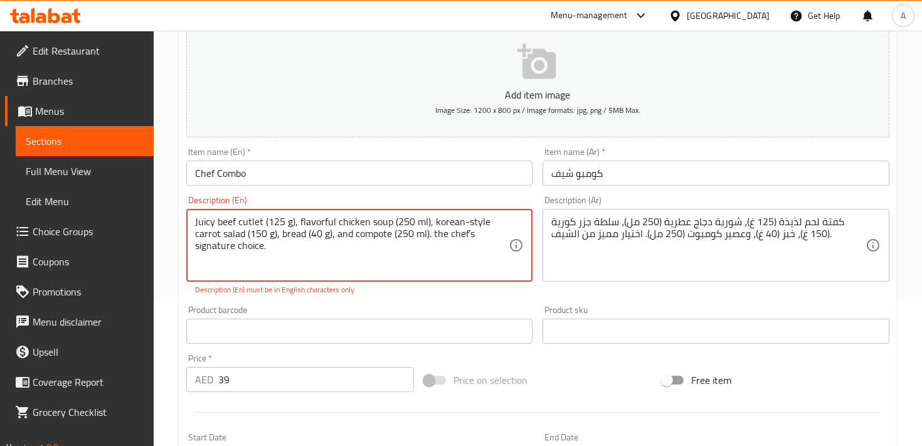
drag, startPoint x: 433, startPoint y: 234, endPoint x: 439, endPoint y: 256, distance: 23.3
click at [439, 256] on textarea "Juicy beef cutlet (125 g), flavorful chicken soup (250 ml), korean-style carrot…" at bounding box center [351, 246] width 313 height 60
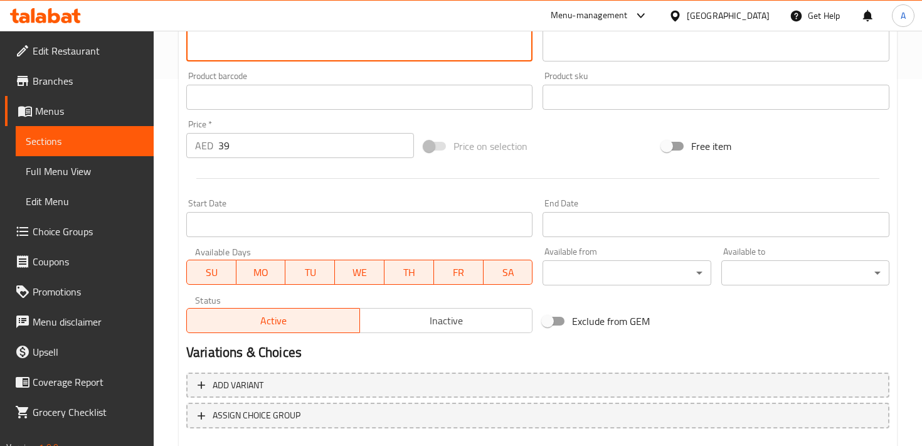
scroll to position [440, 0]
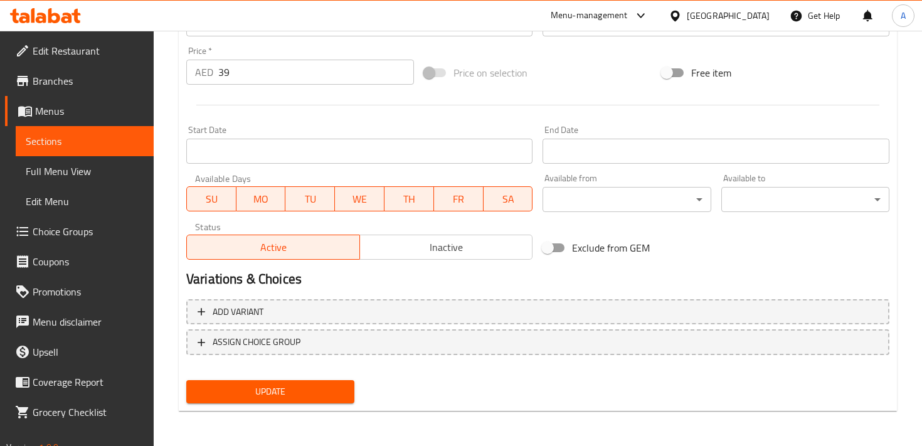
click at [325, 394] on span "Update" at bounding box center [270, 392] width 148 height 16
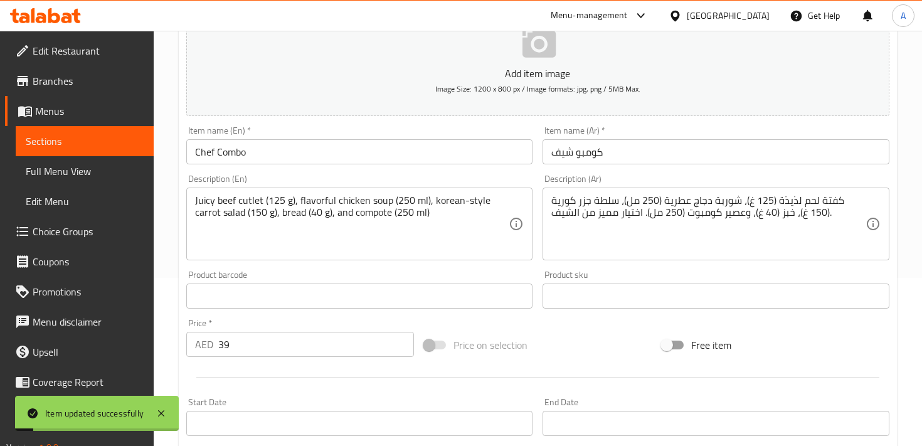
scroll to position [164, 0]
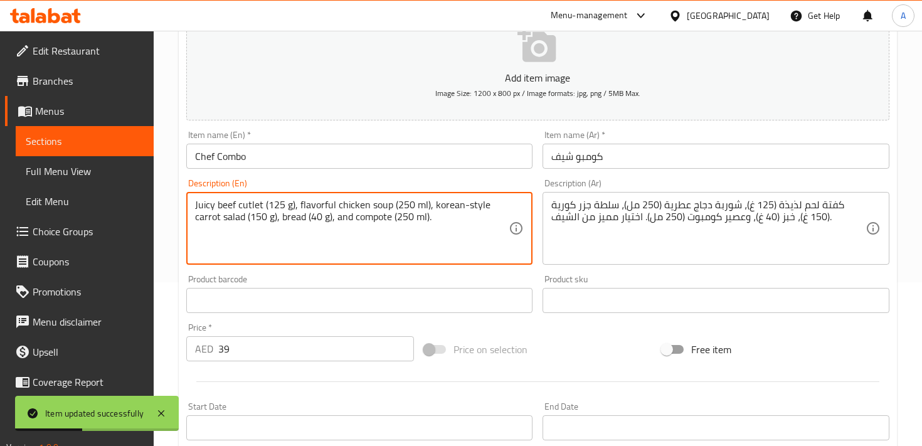
paste textarea "the chef’s signature choice."
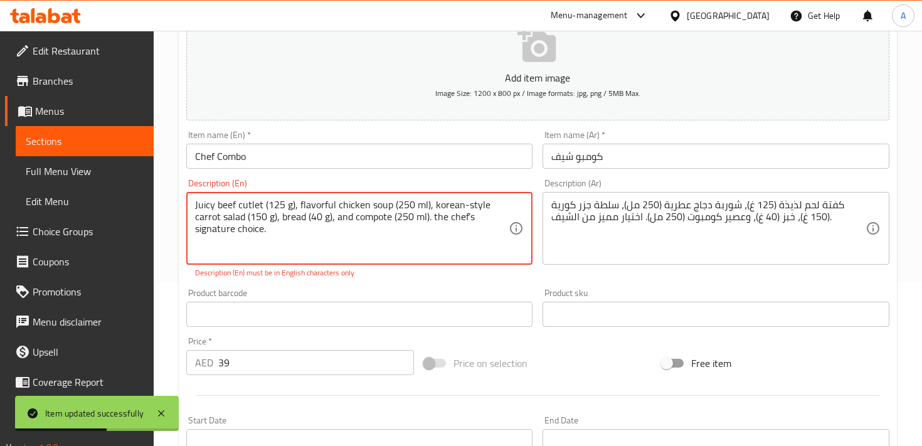
click at [436, 214] on textarea "Juicy beef cutlet (125 g), flavorful chicken soup (250 ml), korean-style carrot…" at bounding box center [351, 229] width 313 height 60
click at [272, 233] on textarea "Juicy beef cutlet (125 g), flavorful chicken soup (250 ml), korean-style carrot…" at bounding box center [351, 229] width 313 height 60
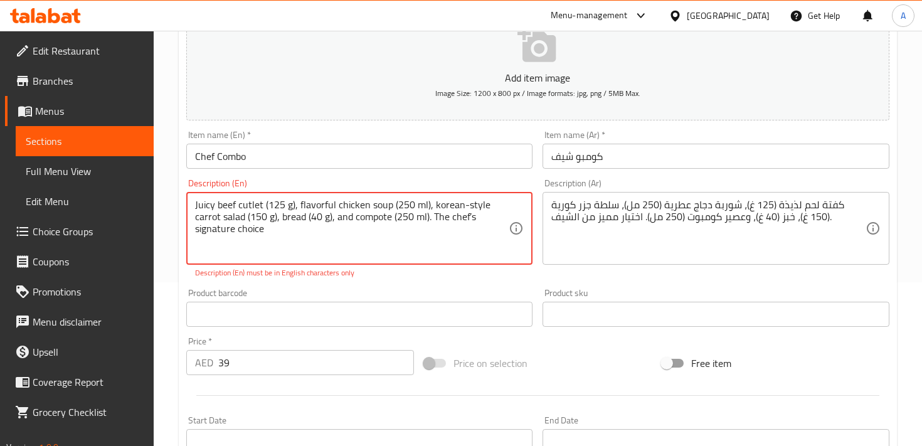
click at [472, 218] on textarea "Juicy beef cutlet (125 g), flavorful chicken soup (250 ml), korean-style carrot…" at bounding box center [351, 229] width 313 height 60
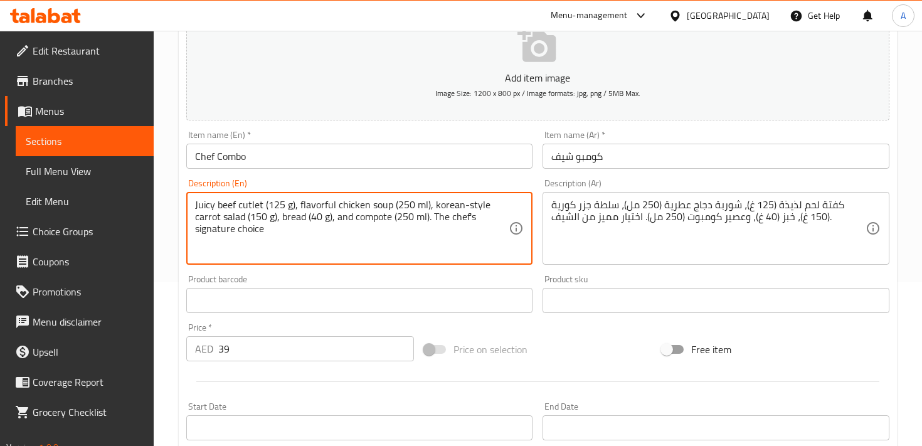
scroll to position [440, 0]
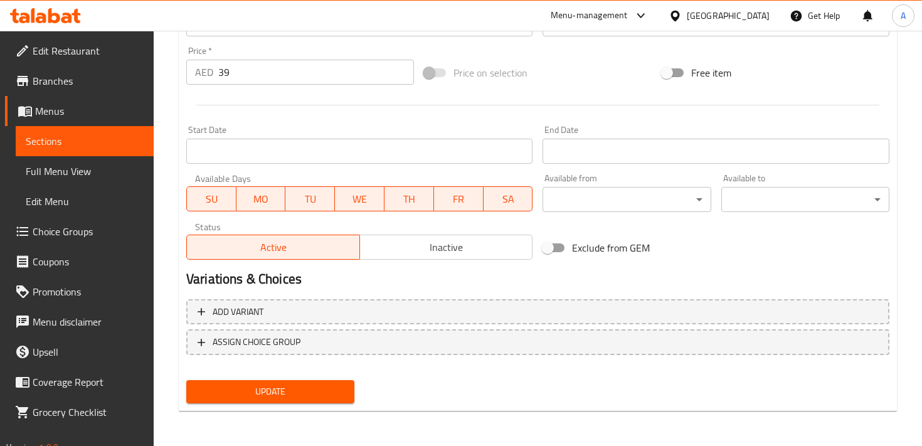
type textarea "Juicy beef cutlet (125 g), flavorful chicken soup (250 ml), korean-style carrot…"
click at [266, 390] on span "Update" at bounding box center [270, 392] width 148 height 16
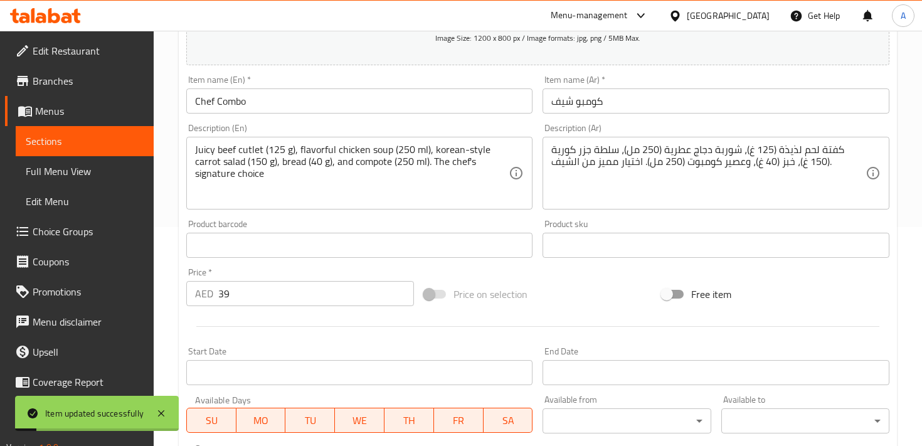
scroll to position [0, 0]
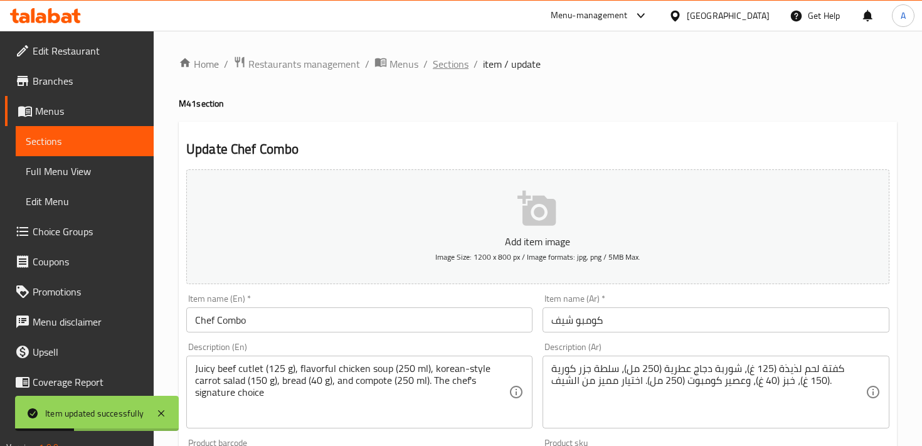
click at [451, 65] on span "Sections" at bounding box center [451, 63] width 36 height 15
